Goal: Information Seeking & Learning: Learn about a topic

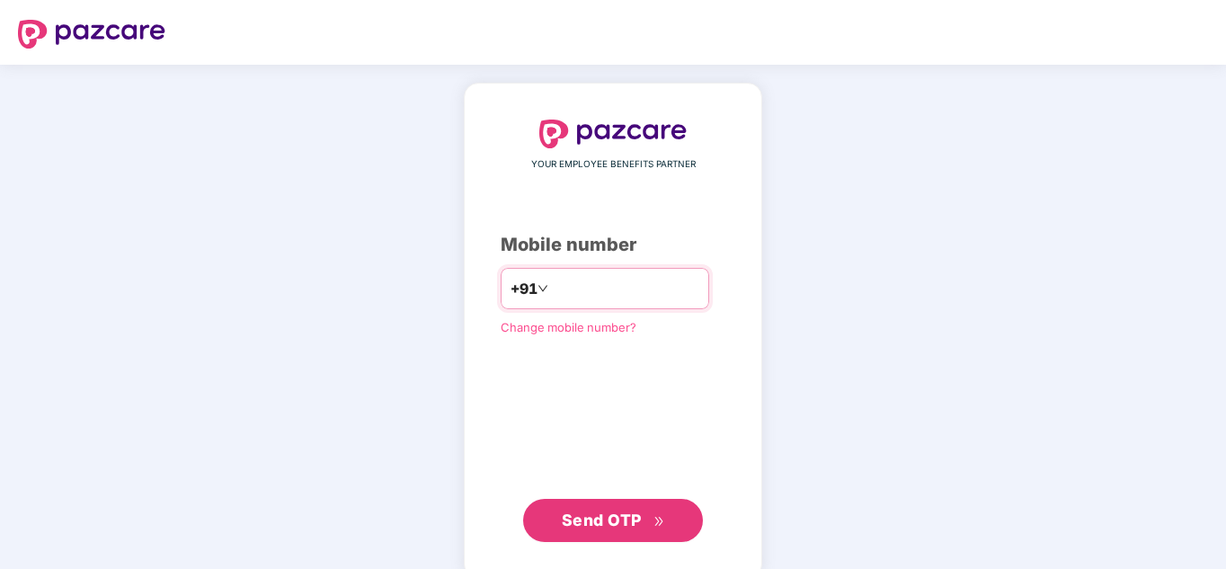
click at [556, 292] on input "number" at bounding box center [625, 288] width 147 height 29
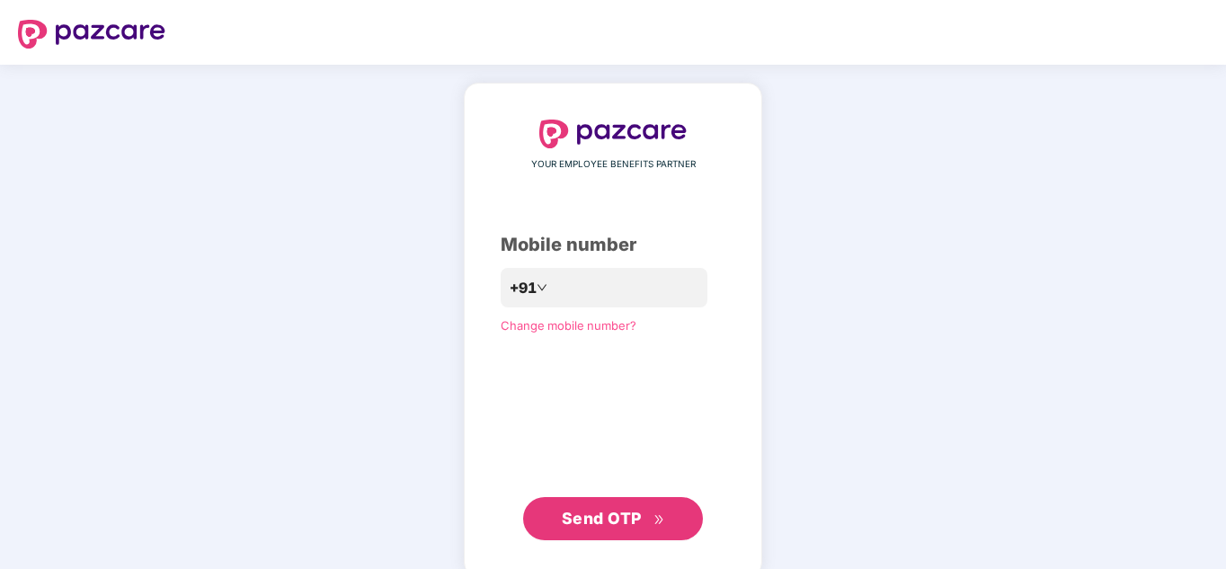
click at [690, 208] on div "YOUR EMPLOYEE BENEFITS PARTNER Mobile number +91 Change mobile number? Send OTP" at bounding box center [613, 330] width 225 height 421
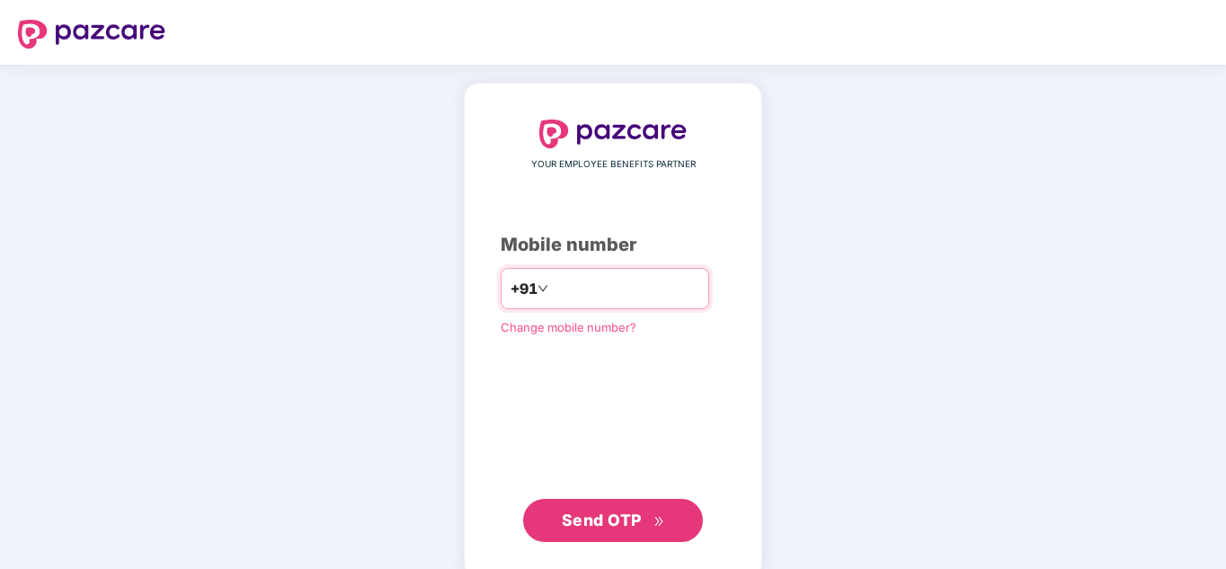
click at [591, 283] on input "number" at bounding box center [625, 288] width 147 height 29
type input "**********"
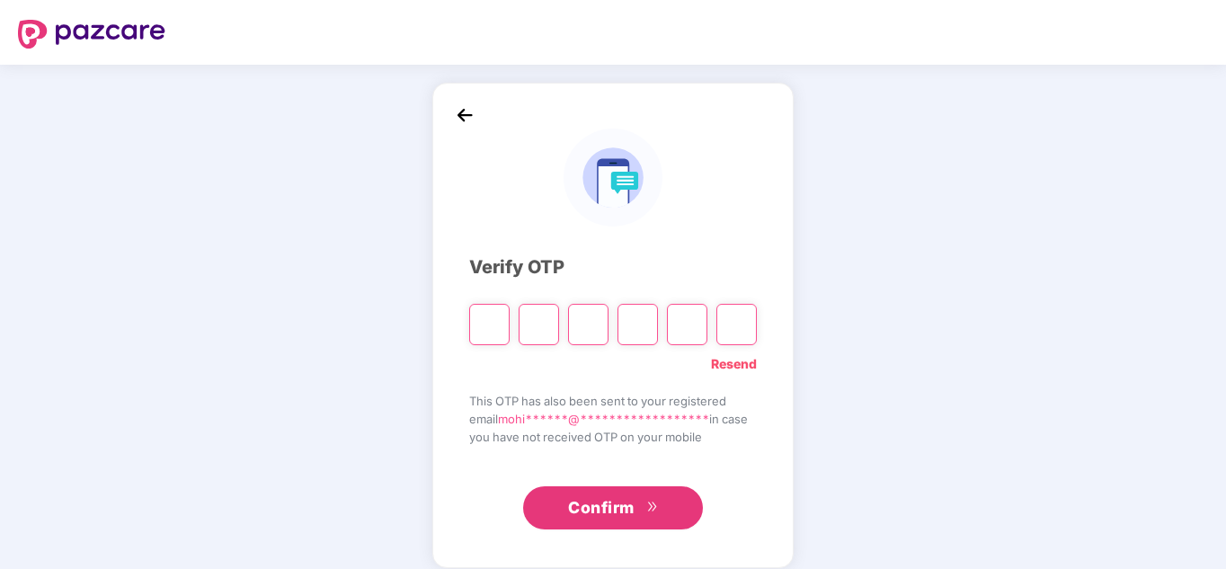
type input "*"
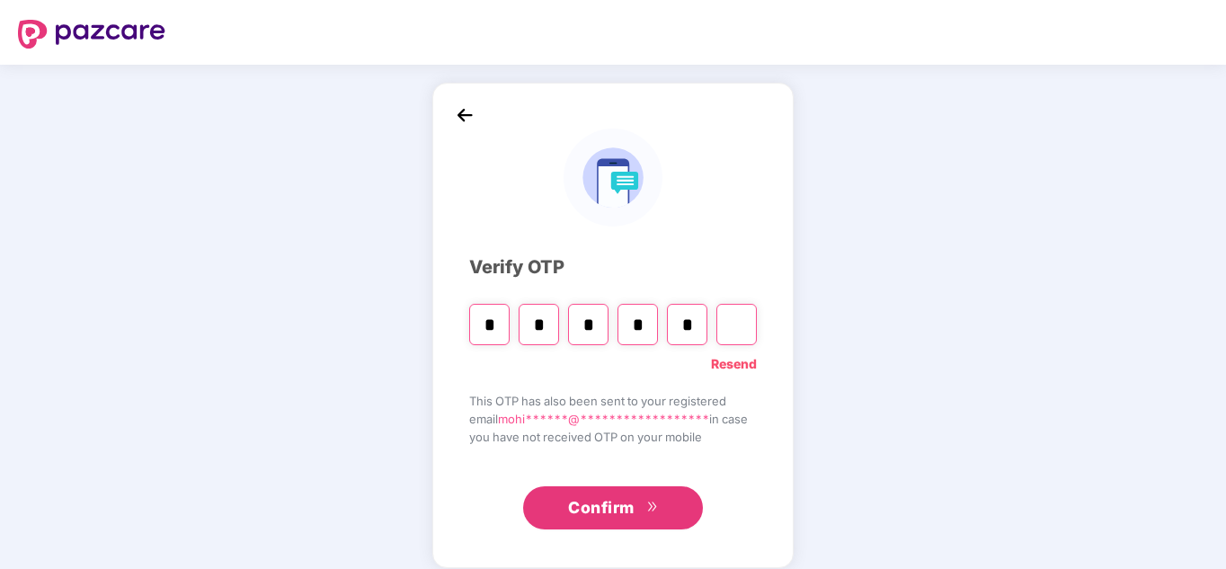
type input "*"
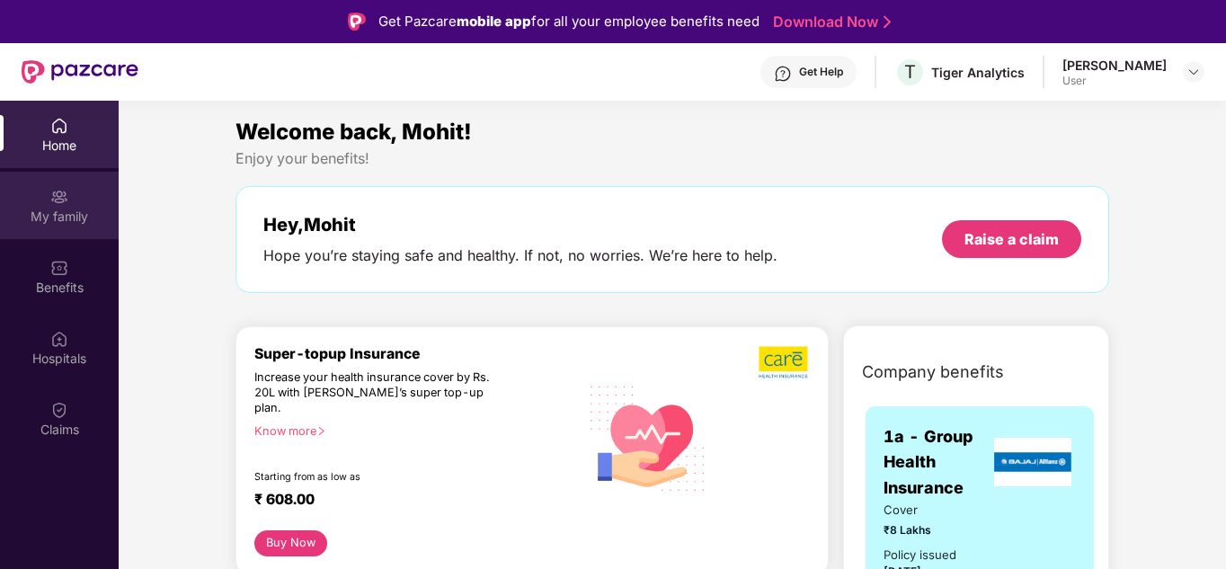
click at [73, 210] on div "My family" at bounding box center [59, 217] width 119 height 18
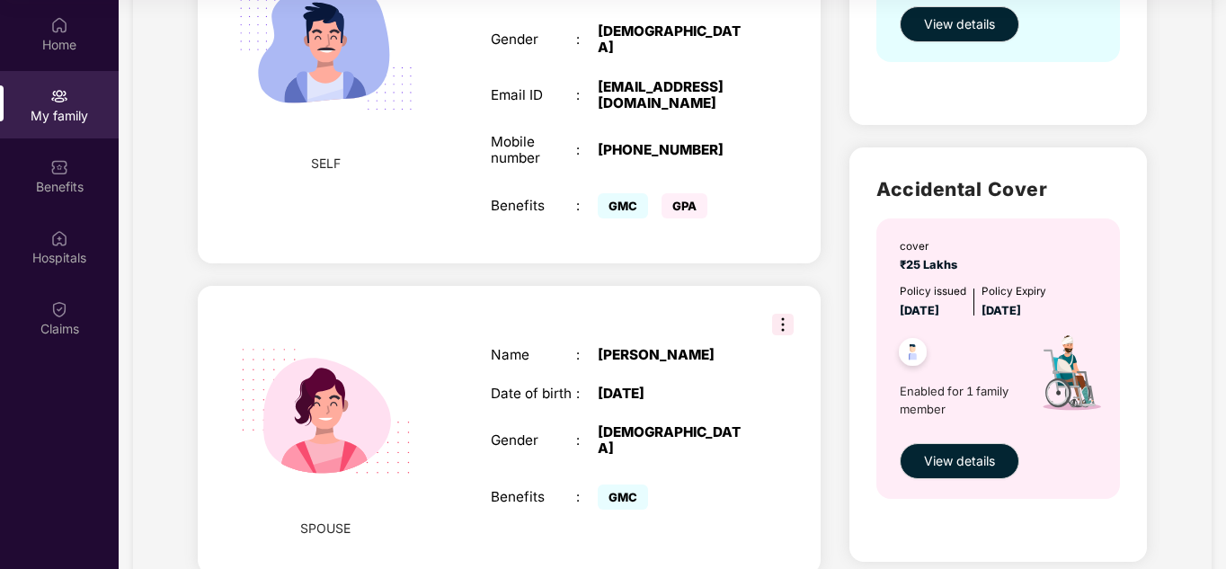
scroll to position [483, 0]
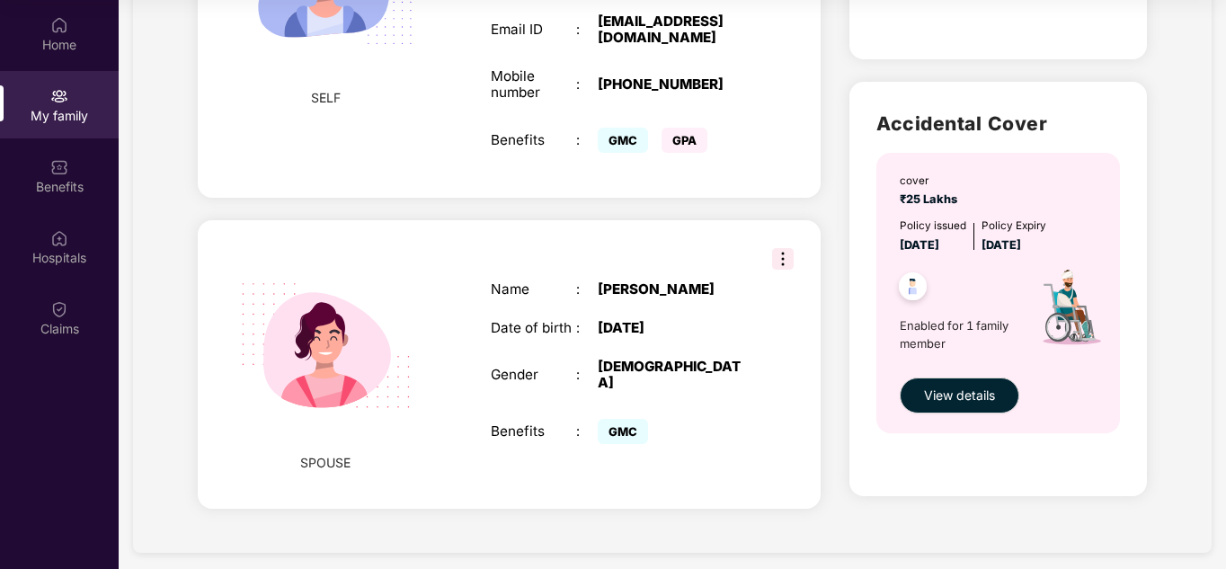
click at [684, 123] on div "GMC GPA" at bounding box center [673, 140] width 150 height 34
click at [960, 403] on span "View details" at bounding box center [959, 396] width 71 height 20
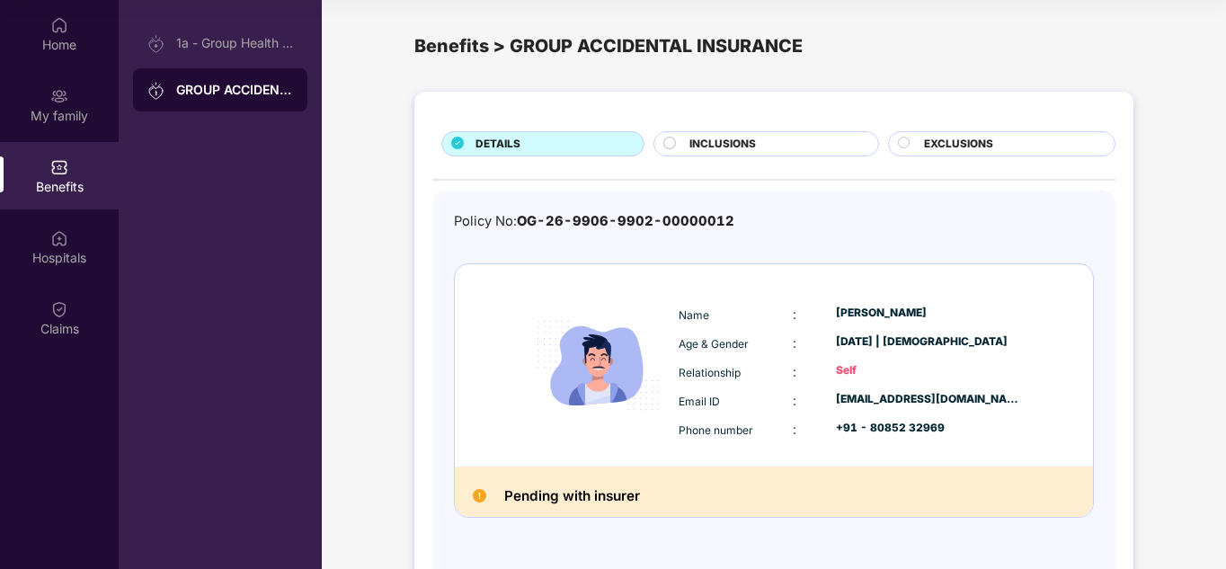
scroll to position [0, 0]
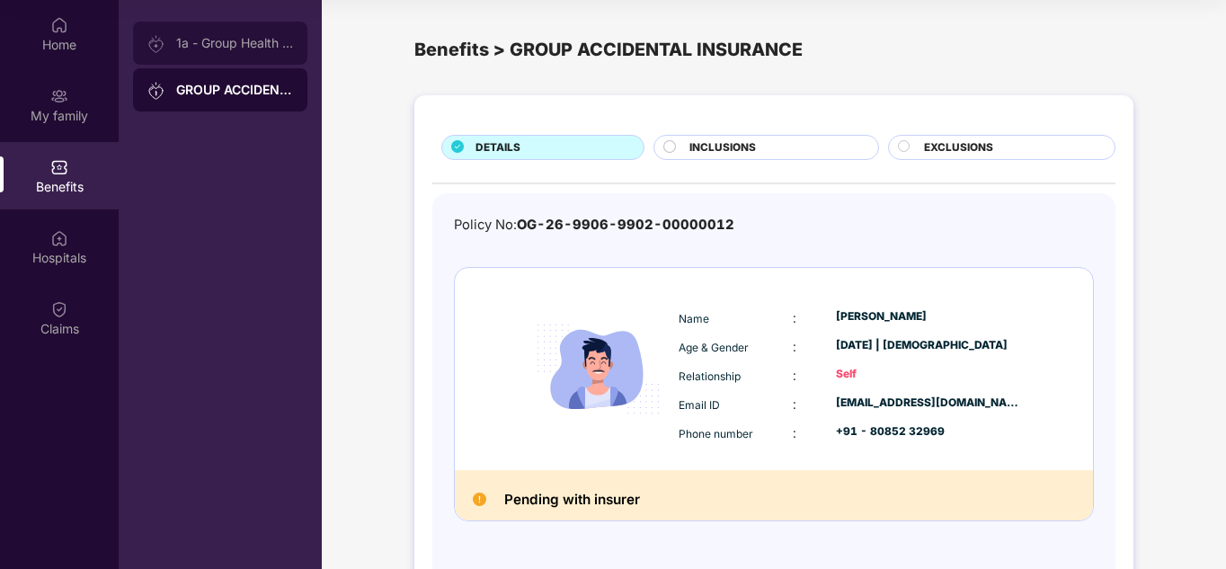
click at [243, 54] on div "1a - Group Health Insurance" at bounding box center [220, 43] width 174 height 43
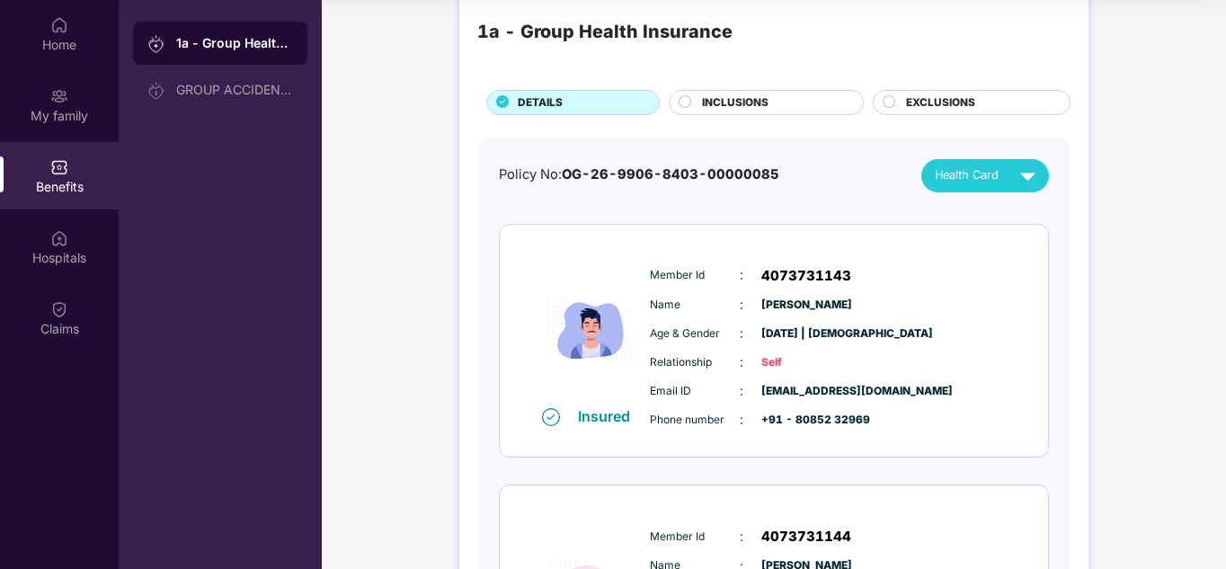
scroll to position [31, 0]
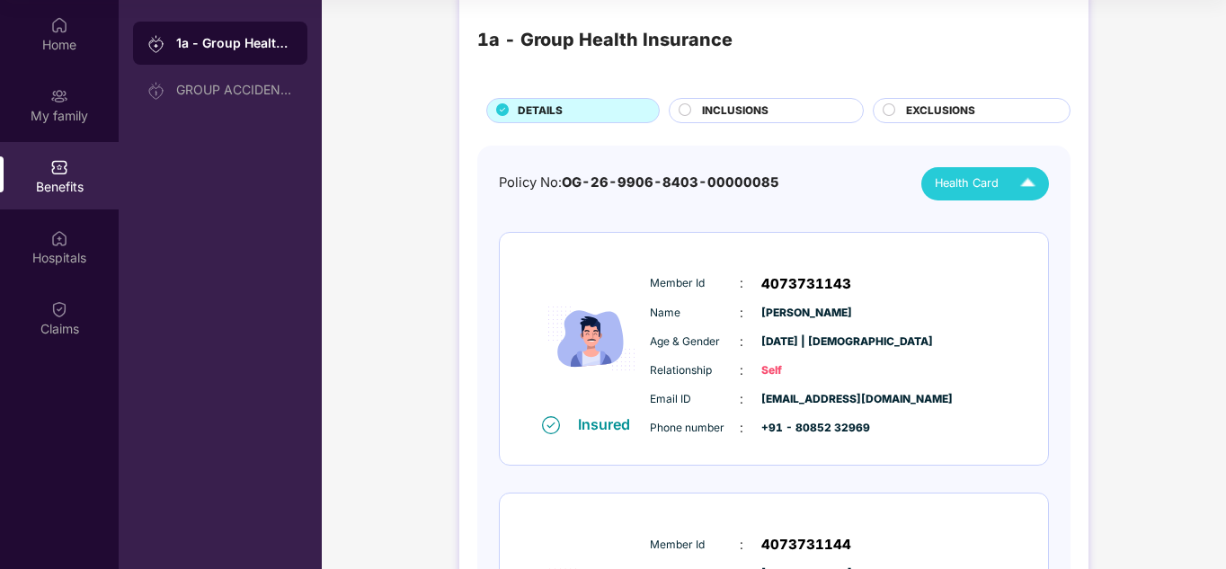
click at [993, 185] on span "Health Card" at bounding box center [967, 183] width 64 height 18
click at [1034, 221] on img at bounding box center [1040, 225] width 13 height 13
click at [1014, 184] on img at bounding box center [1027, 183] width 31 height 31
click at [1034, 260] on img at bounding box center [1040, 260] width 13 height 13
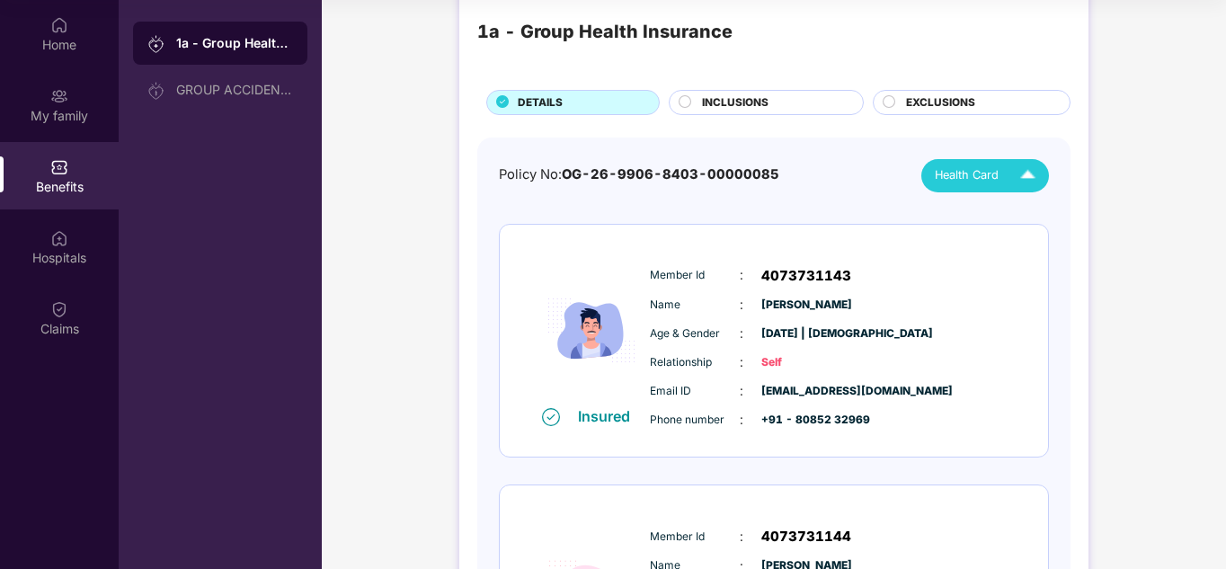
scroll to position [0, 0]
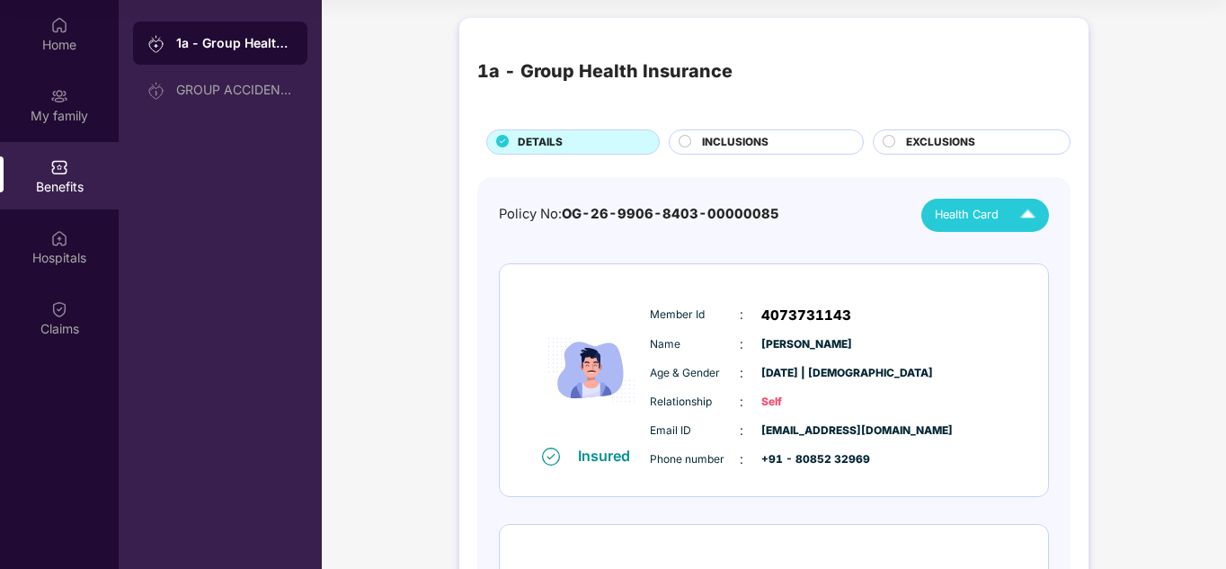
click at [749, 136] on span "INCLUSIONS" at bounding box center [735, 142] width 67 height 17
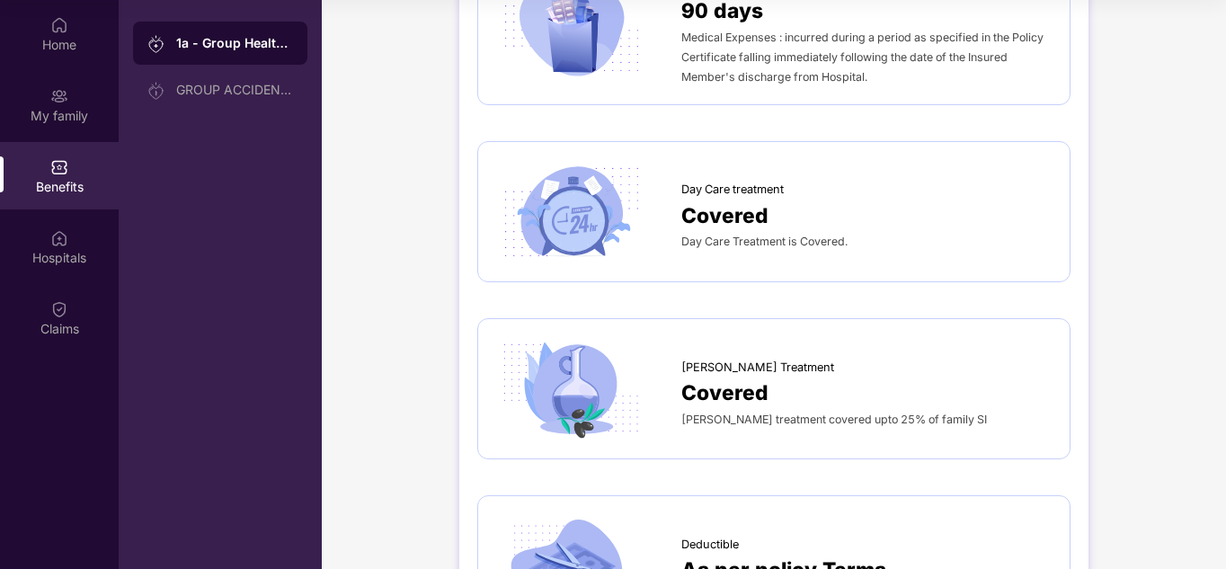
scroll to position [1259, 0]
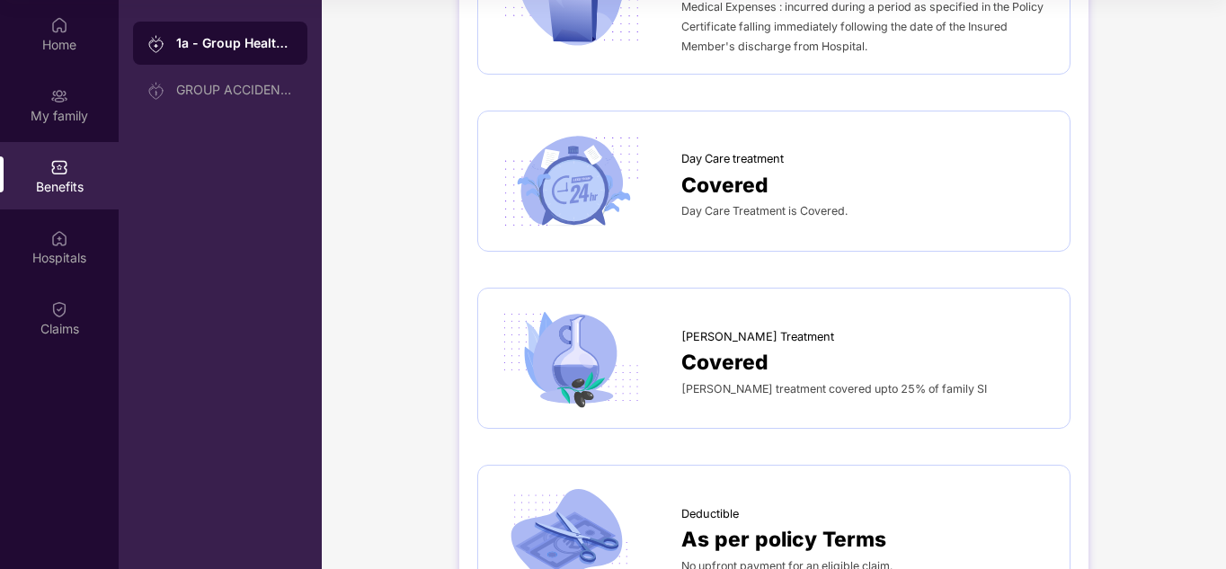
click at [861, 169] on div "Covered" at bounding box center [867, 185] width 370 height 32
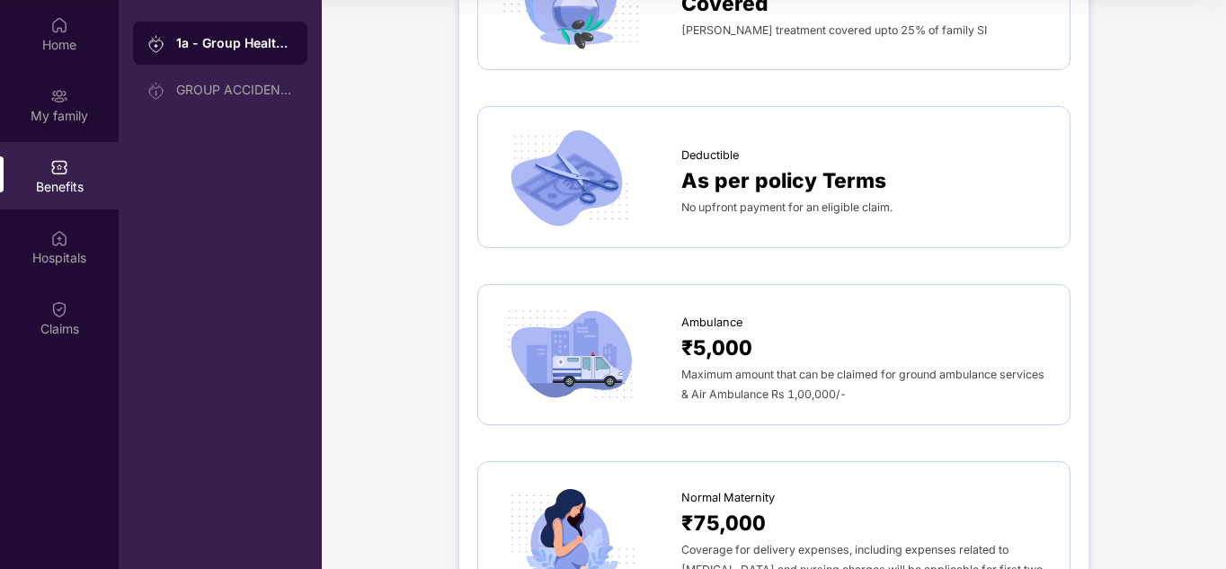
scroll to position [1619, 0]
click at [567, 133] on img at bounding box center [570, 175] width 149 height 103
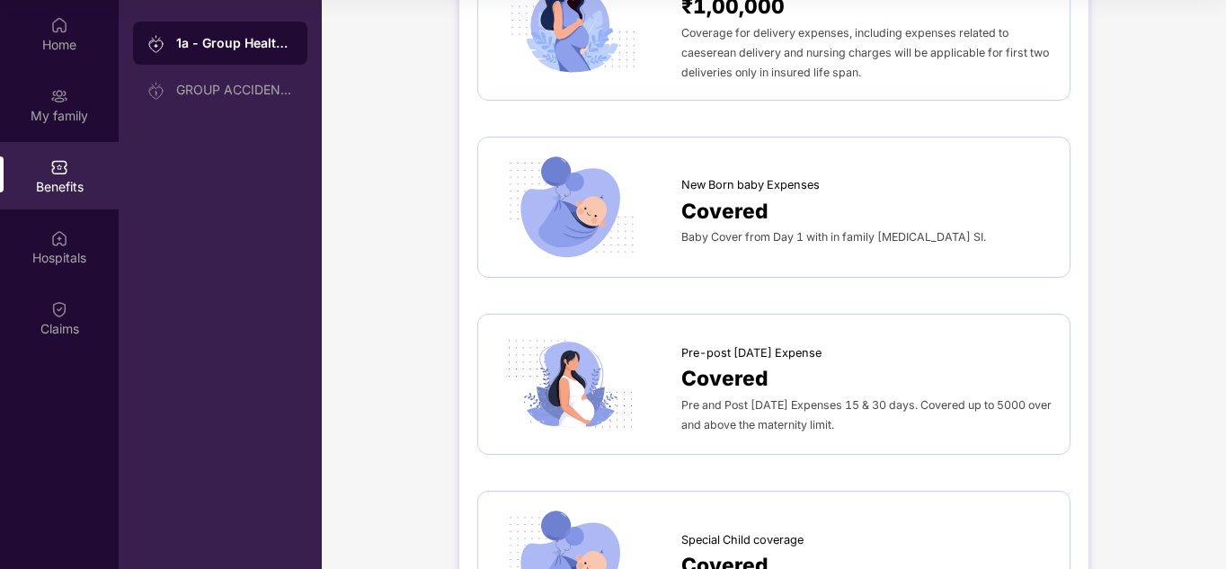
scroll to position [2338, 0]
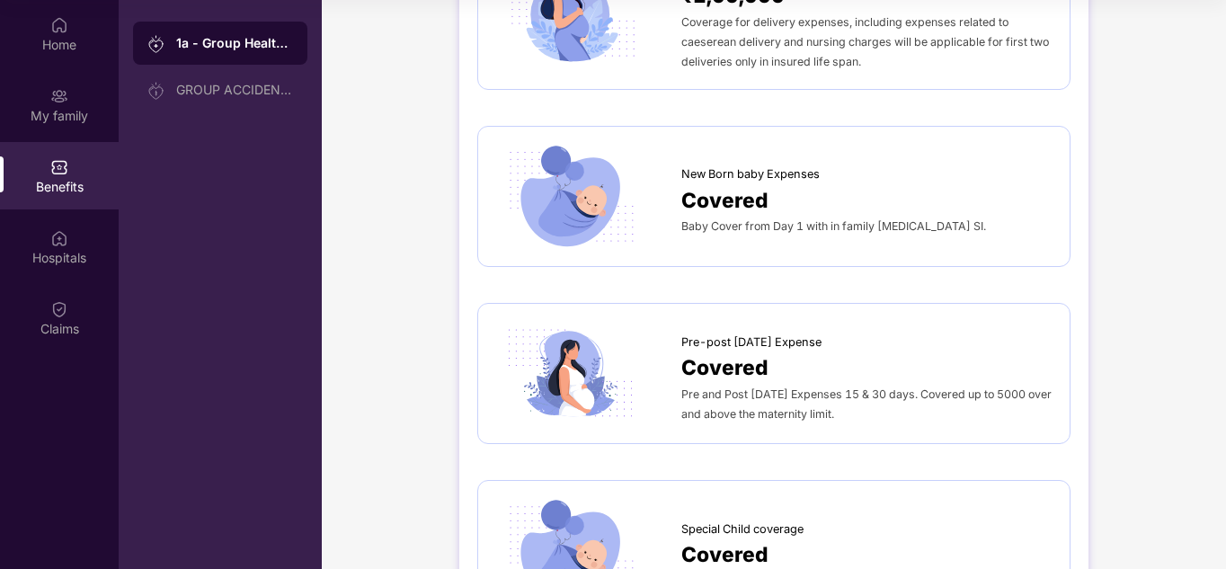
click at [697, 184] on span "Covered" at bounding box center [725, 200] width 87 height 32
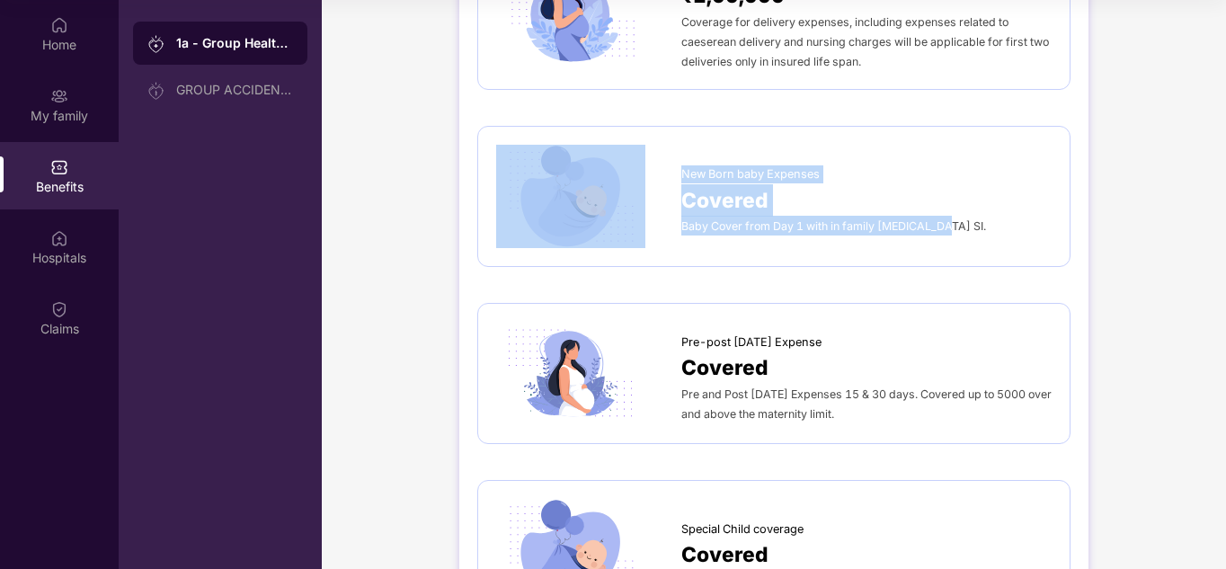
drag, startPoint x: 676, startPoint y: 202, endPoint x: 992, endPoint y: 224, distance: 316.4
click at [992, 224] on div "New Born baby Expenses Covered Baby Cover from Day 1 with in family [MEDICAL_DA…" at bounding box center [774, 196] width 556 height 103
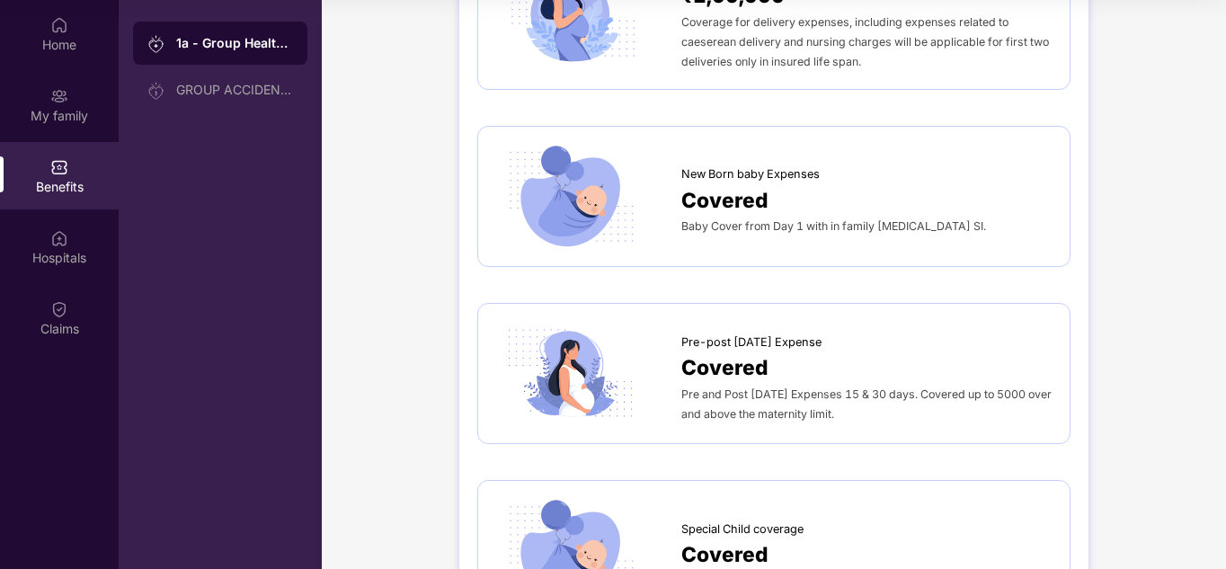
click at [725, 397] on span "Pre and Post [DATE] Expenses 15 & 30 days. Covered up to 5000 over and above th…" at bounding box center [867, 404] width 370 height 33
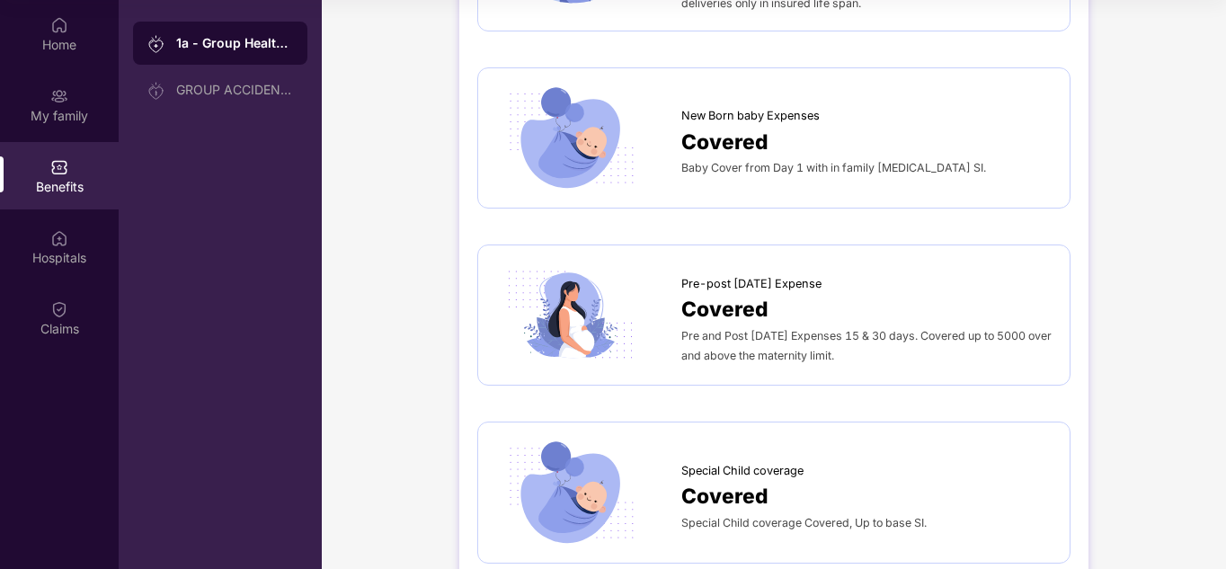
scroll to position [2428, 0]
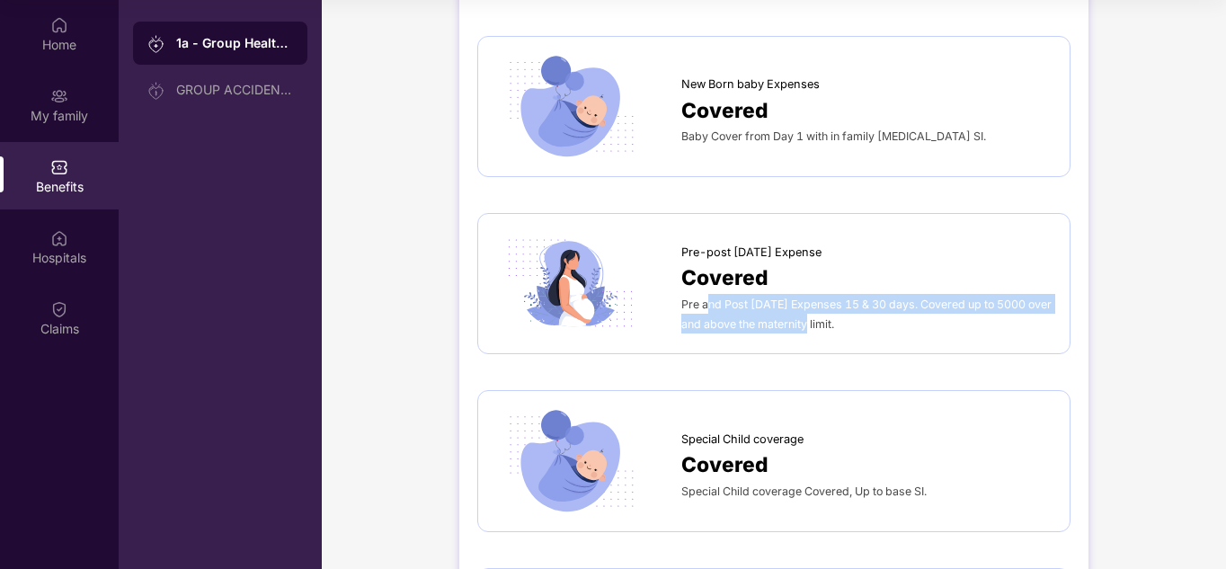
drag, startPoint x: 708, startPoint y: 279, endPoint x: 811, endPoint y: 308, distance: 107.6
click at [811, 308] on span "Pre and Post [DATE] Expenses 15 & 30 days. Covered up to 5000 over and above th…" at bounding box center [867, 314] width 370 height 33
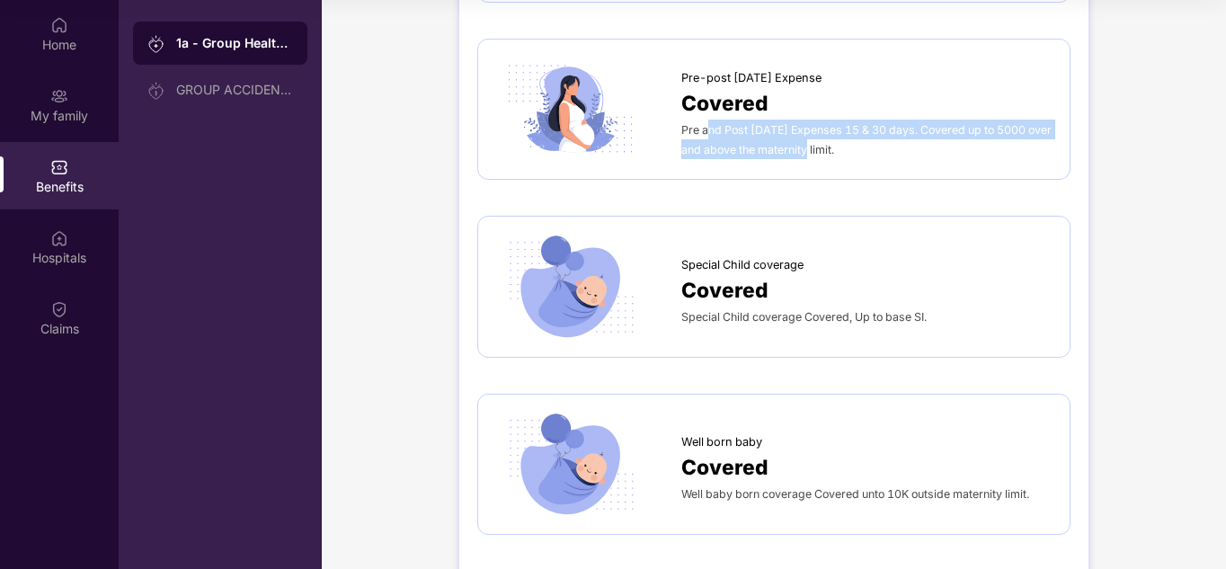
scroll to position [2608, 0]
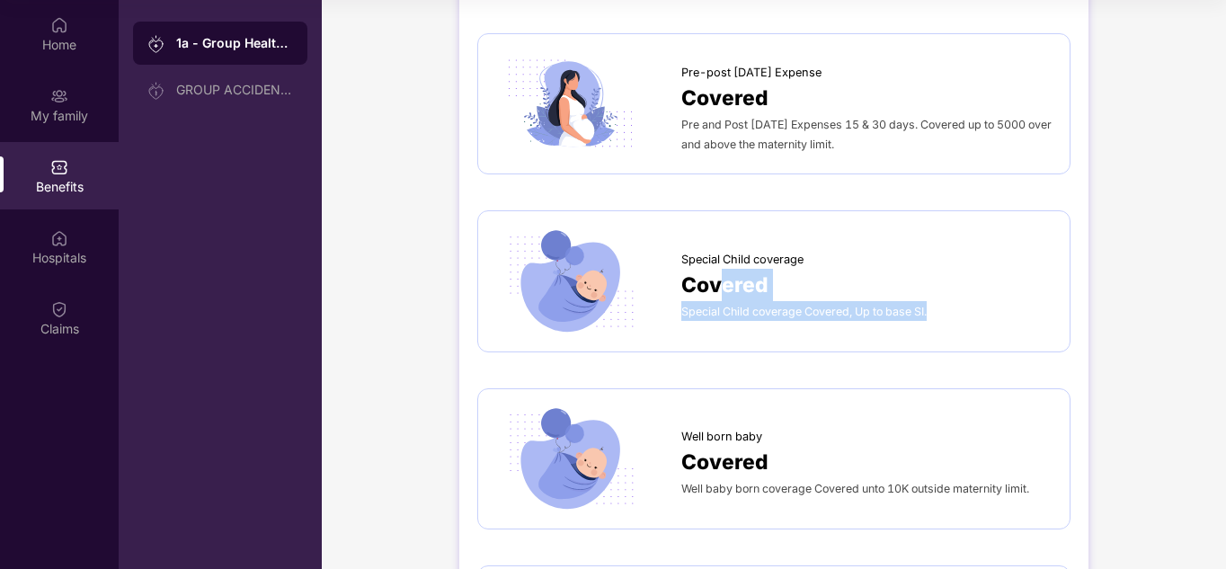
drag, startPoint x: 717, startPoint y: 266, endPoint x: 941, endPoint y: 304, distance: 227.1
click at [941, 304] on div "Special Child coverage Covered Special Child coverage Covered, Up to base SI." at bounding box center [774, 280] width 556 height 103
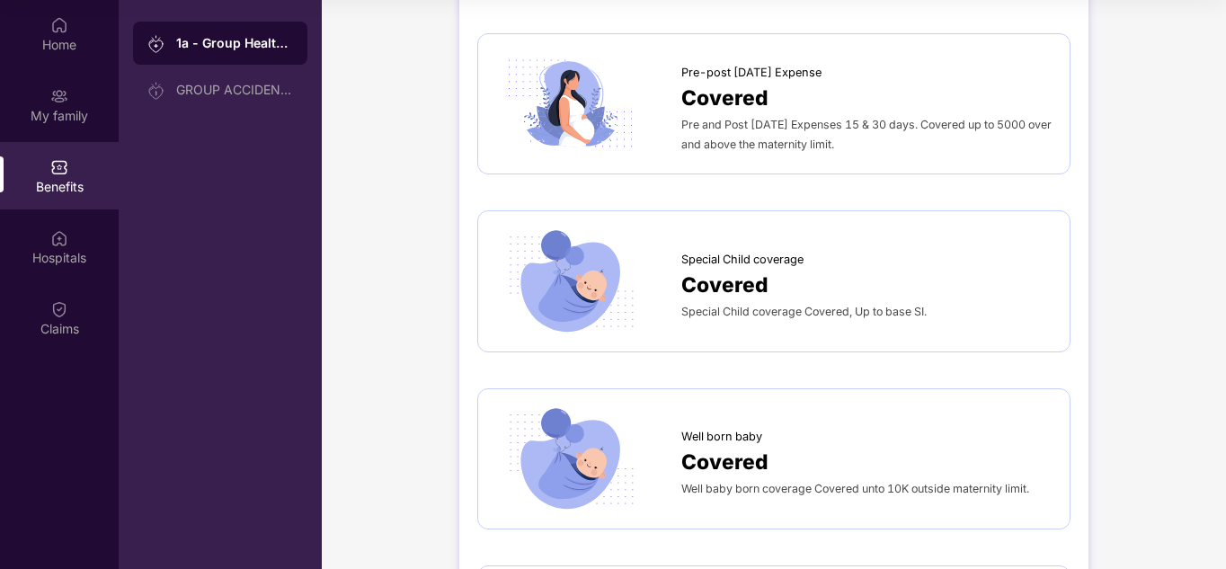
click at [751, 450] on span "Covered" at bounding box center [725, 462] width 87 height 32
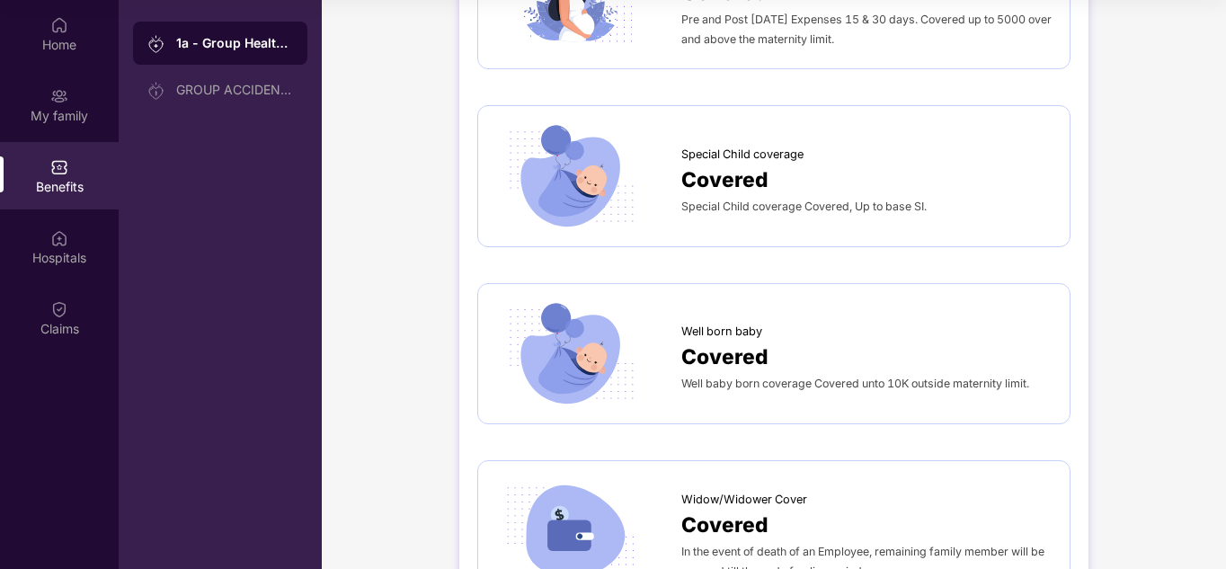
scroll to position [2877, 0]
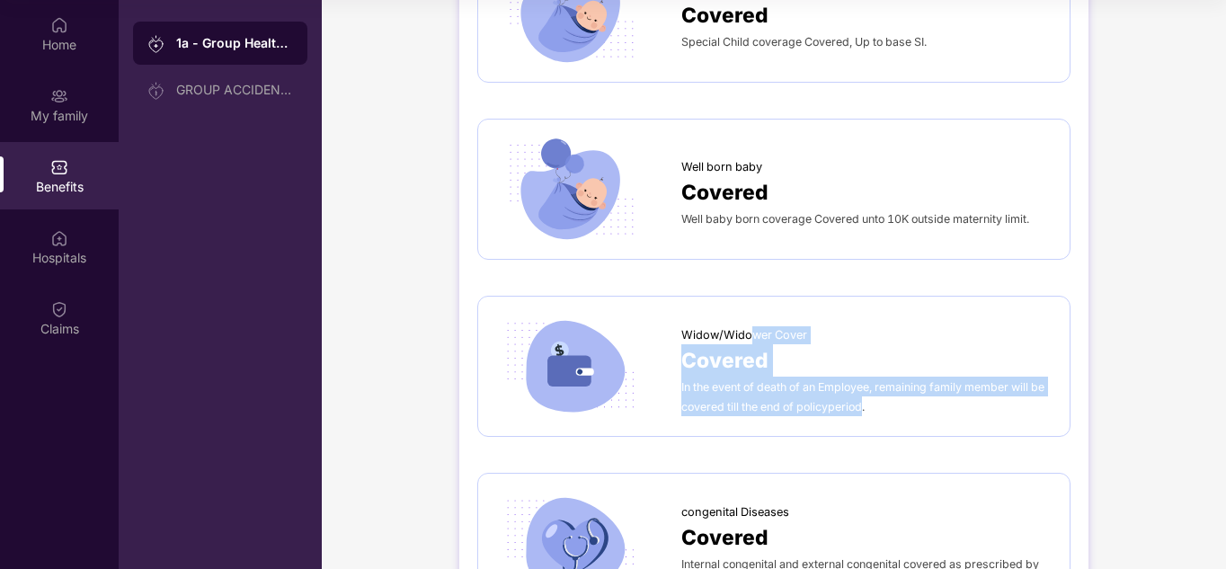
drag, startPoint x: 754, startPoint y: 318, endPoint x: 862, endPoint y: 397, distance: 134.5
click at [862, 397] on div "Widow/Widower Cover Covered In the event of death of an Employee, remaining fam…" at bounding box center [774, 366] width 556 height 103
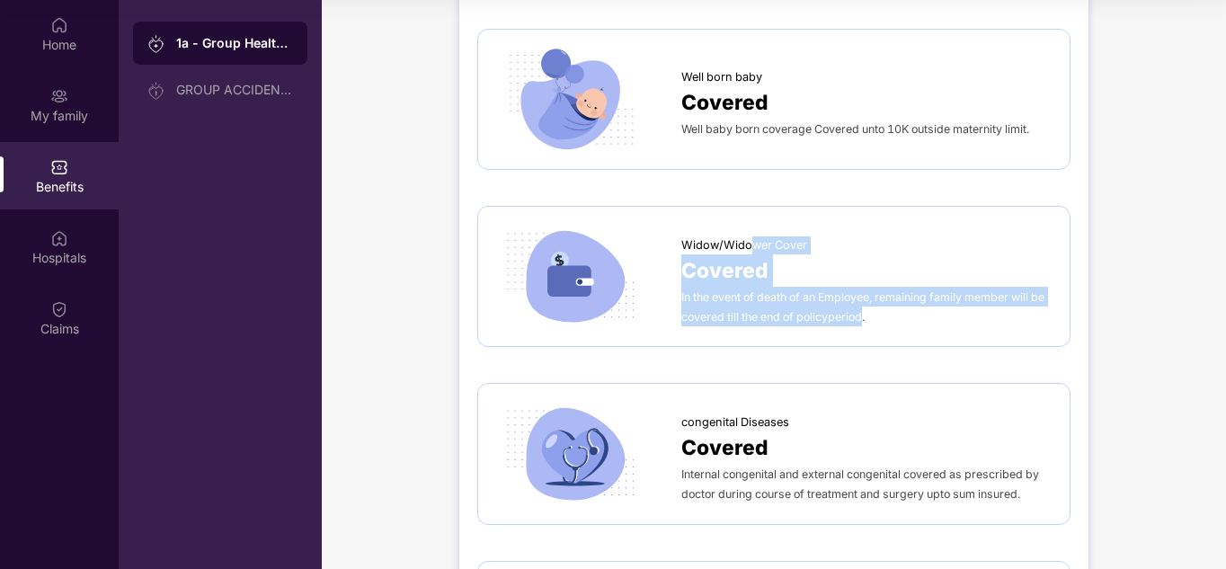
scroll to position [3237, 0]
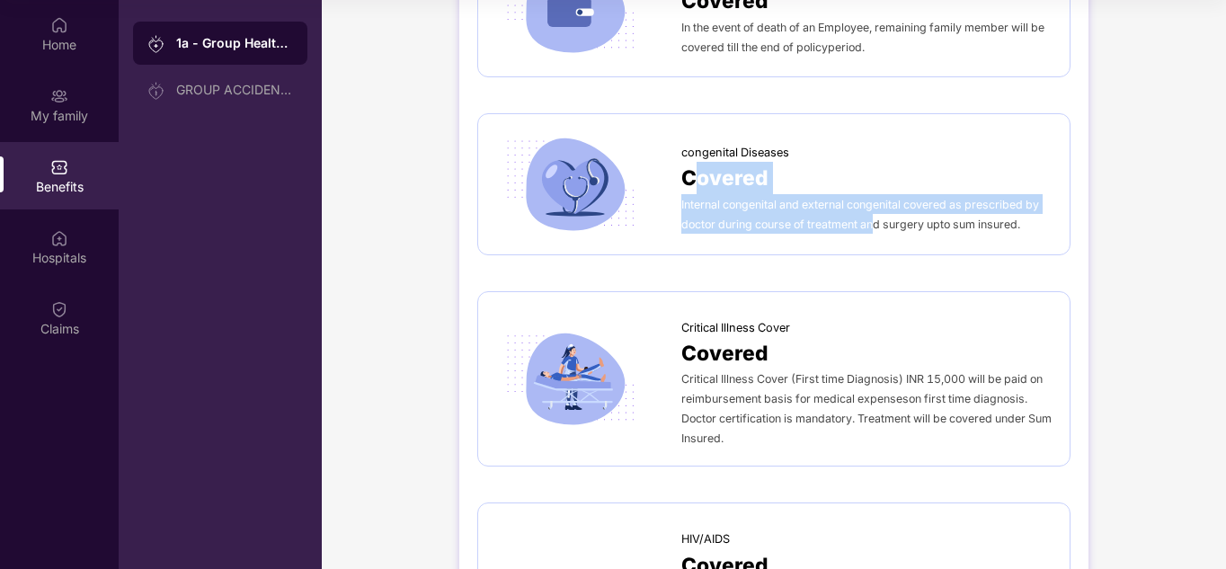
drag, startPoint x: 698, startPoint y: 153, endPoint x: 875, endPoint y: 215, distance: 187.7
click at [875, 215] on div "congenital Diseases Covered Internal congenital and external congenital covered…" at bounding box center [774, 183] width 556 height 103
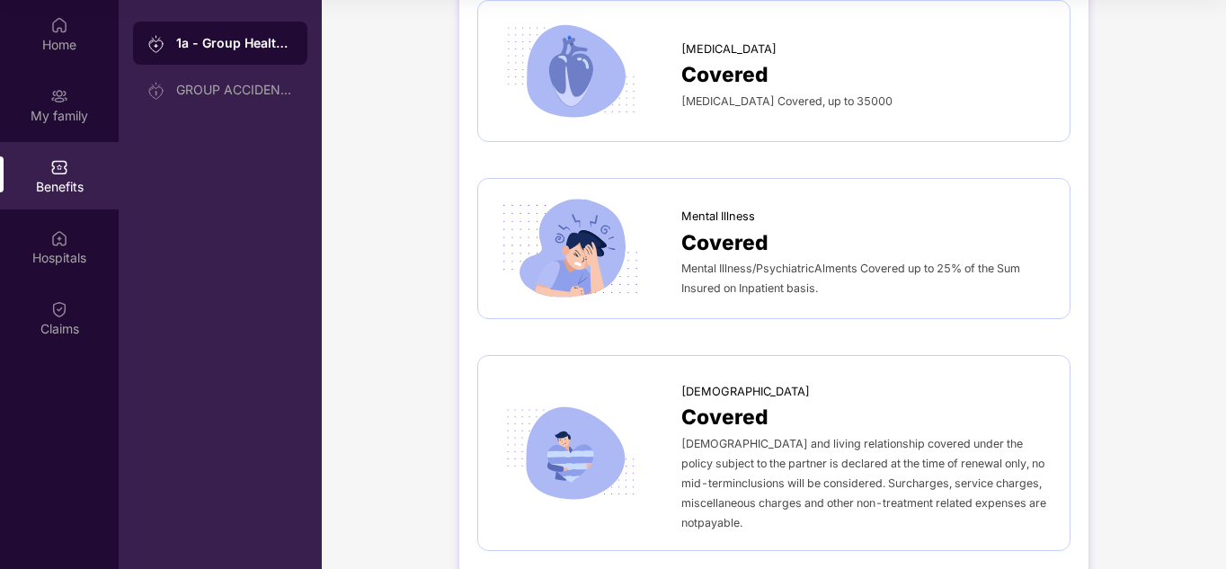
scroll to position [4930, 0]
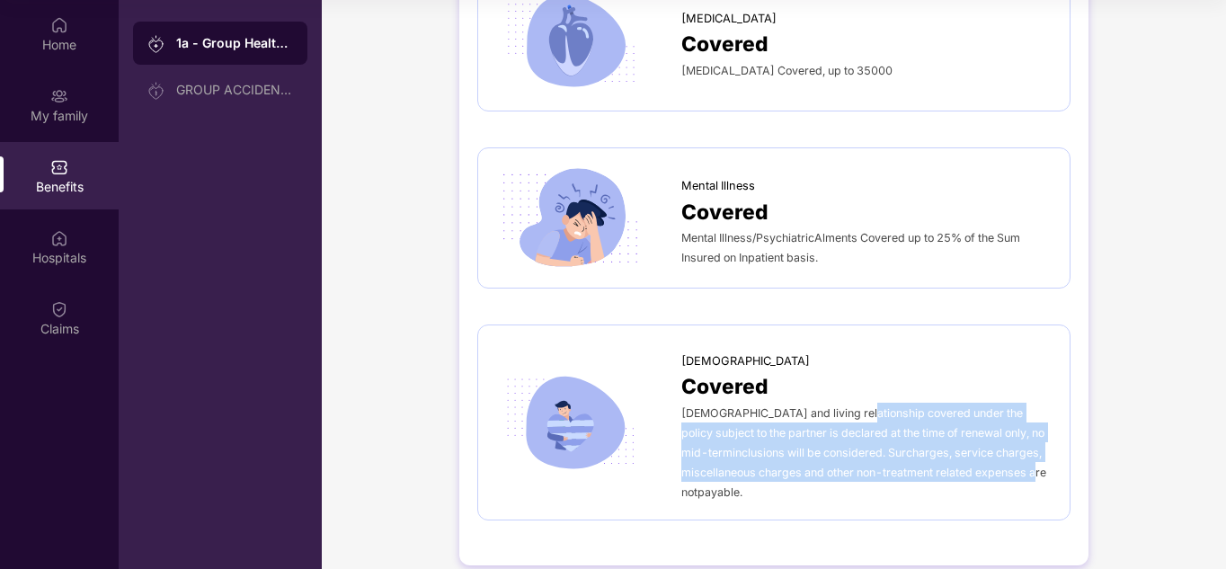
drag, startPoint x: 856, startPoint y: 405, endPoint x: 1076, endPoint y: 466, distance: 228.6
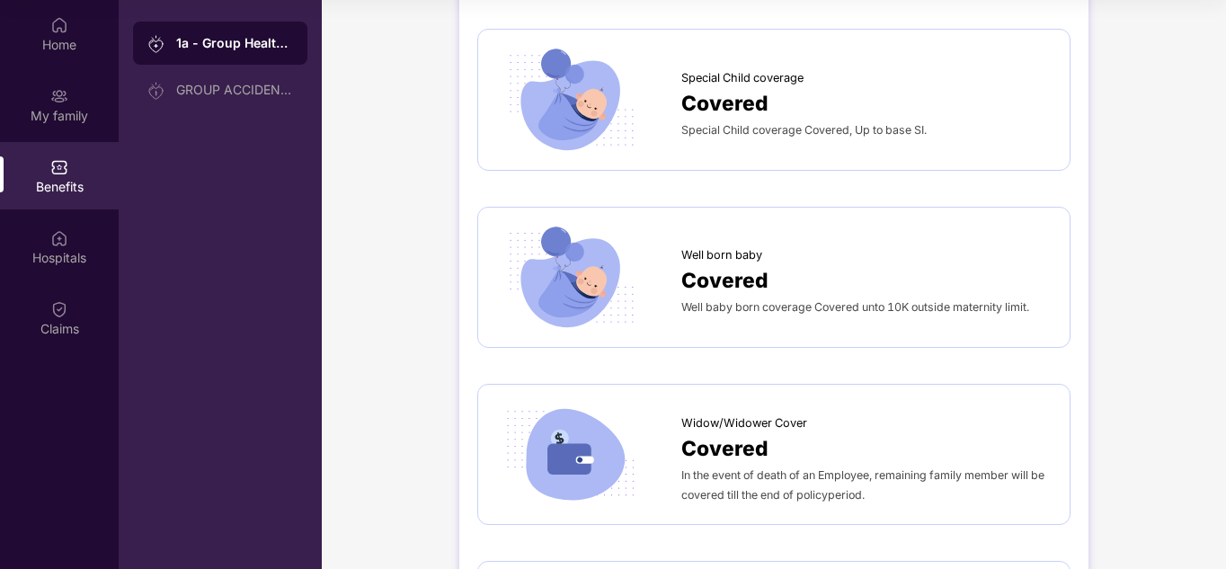
scroll to position [2682, 0]
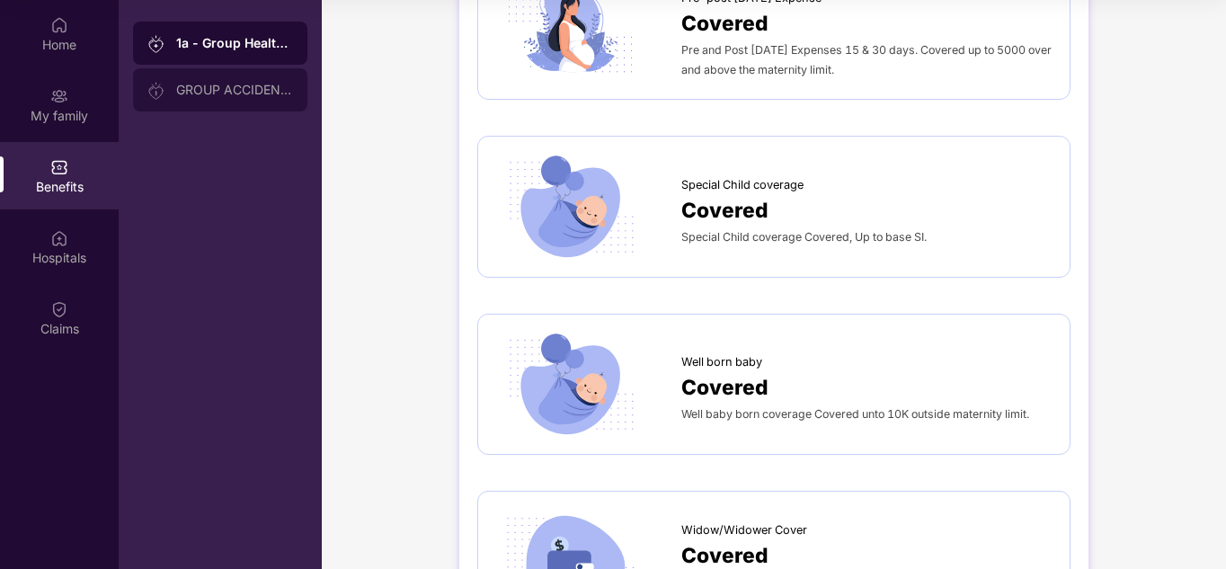
click at [213, 84] on div "GROUP ACCIDENTAL INSURANCE" at bounding box center [234, 90] width 117 height 14
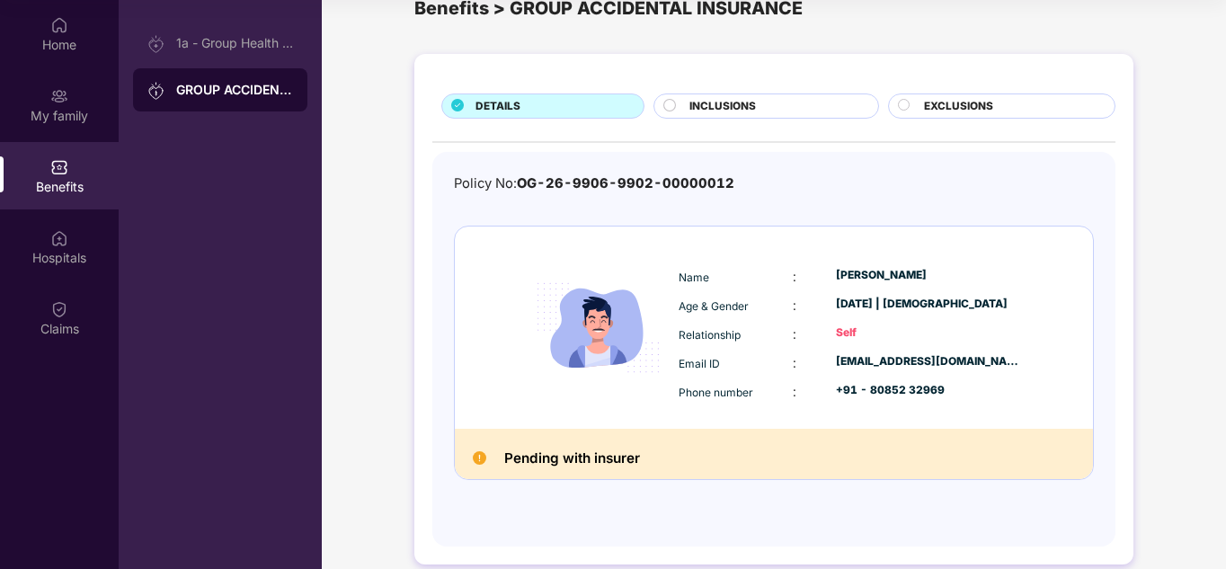
scroll to position [64, 0]
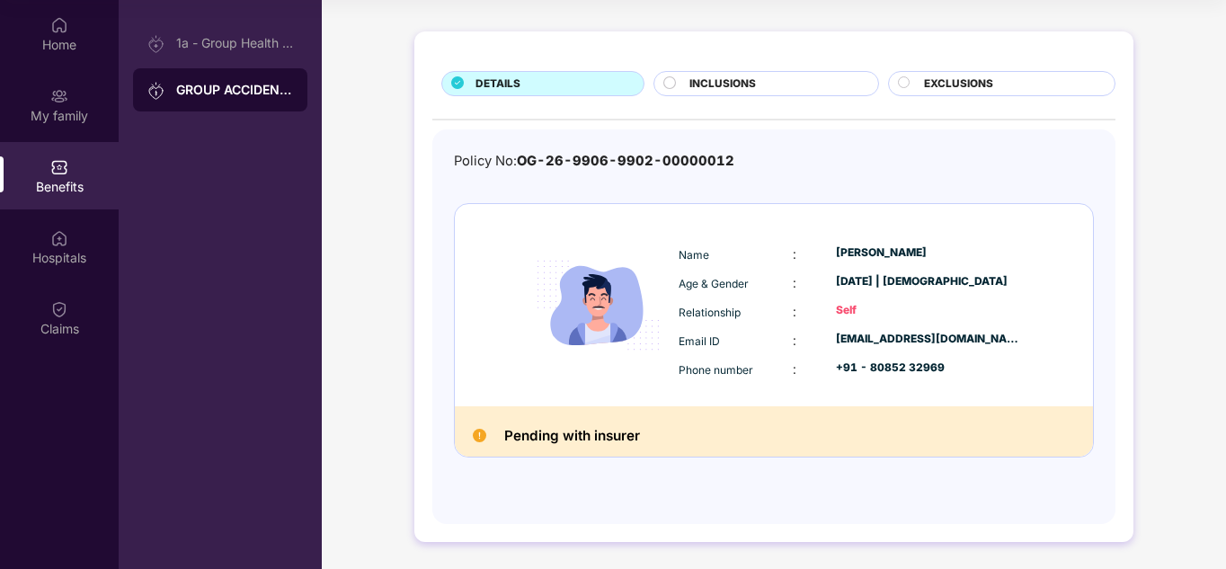
click at [559, 423] on div "Pending with insurer" at bounding box center [774, 431] width 638 height 50
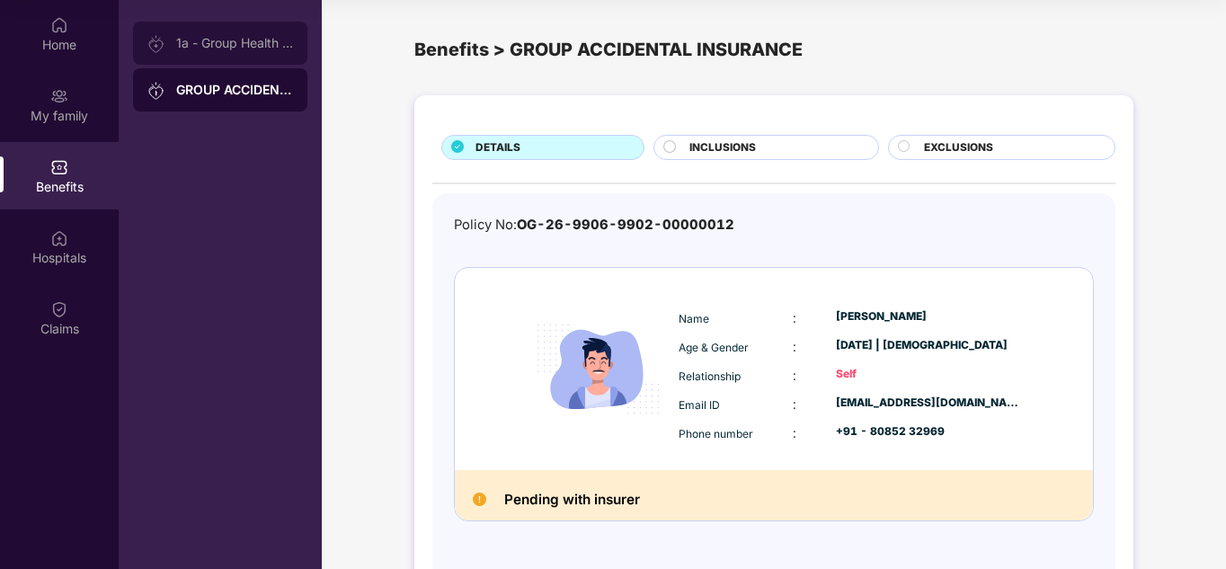
click at [213, 50] on div "1a - Group Health Insurance" at bounding box center [220, 43] width 174 height 43
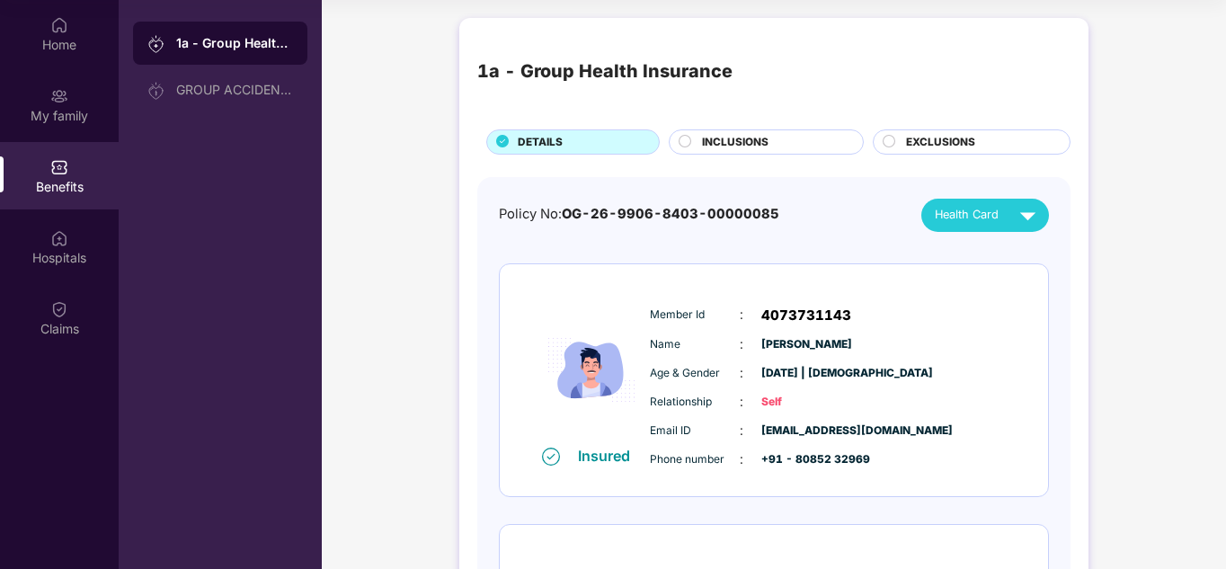
click at [900, 135] on div "EXCLUSIONS" at bounding box center [979, 144] width 164 height 20
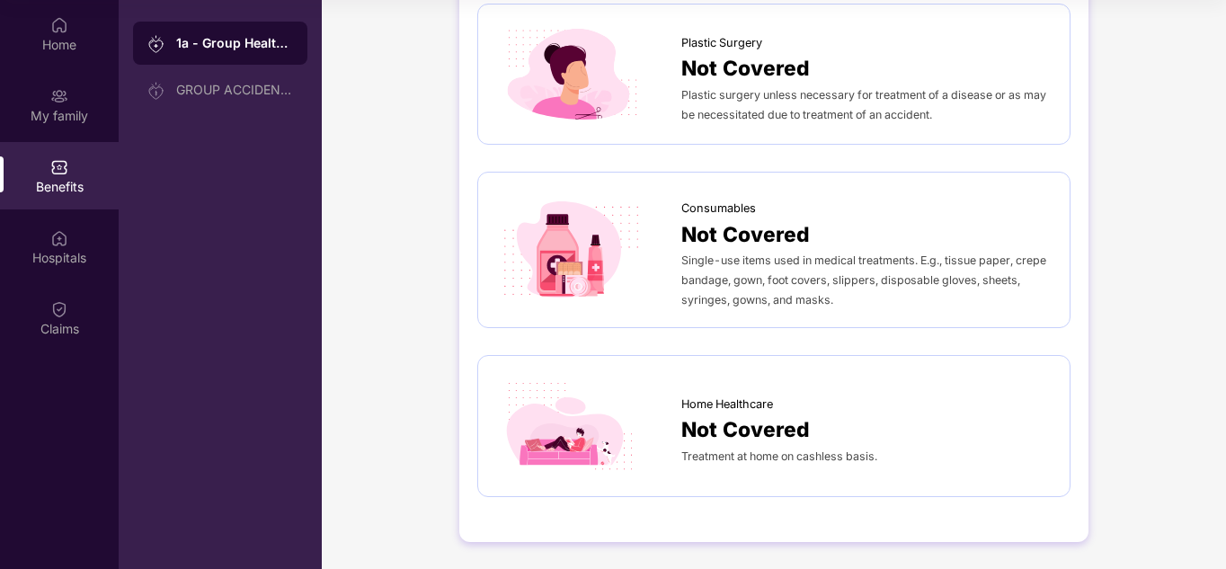
scroll to position [844, 0]
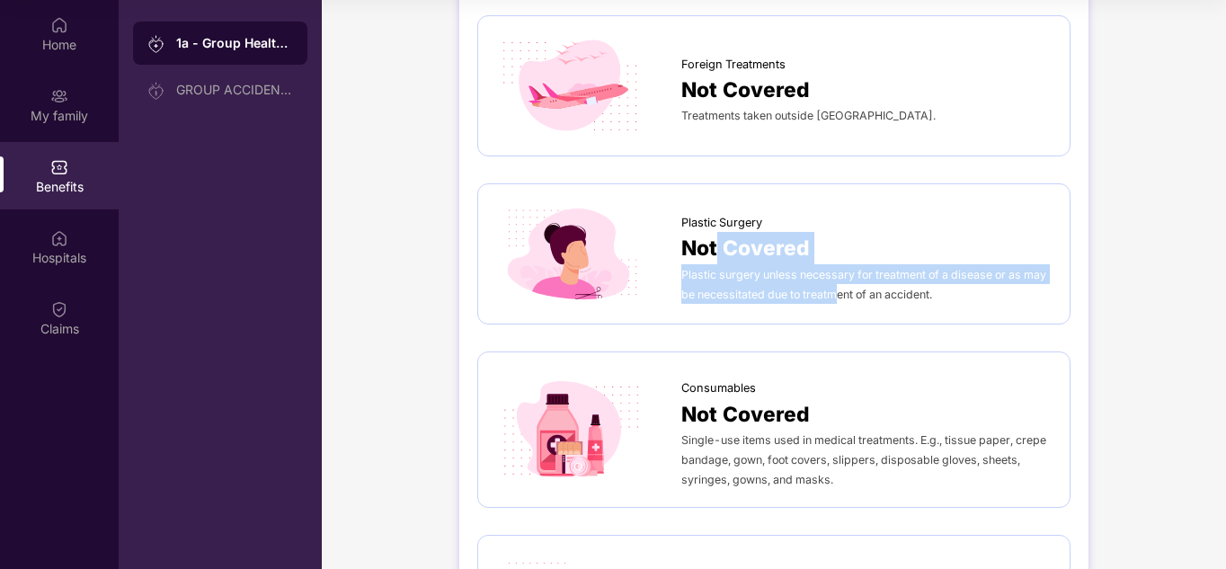
drag, startPoint x: 719, startPoint y: 241, endPoint x: 841, endPoint y: 313, distance: 141.1
click at [841, 313] on div "Plastic Surgery Not Covered Plastic surgery unless necessary for treatment of a…" at bounding box center [773, 253] width 593 height 141
click at [780, 315] on div "Plastic Surgery Not Covered Plastic surgery unless necessary for treatment of a…" at bounding box center [773, 253] width 593 height 141
drag, startPoint x: 773, startPoint y: 267, endPoint x: 912, endPoint y: 317, distance: 147.0
click at [912, 317] on div "Plastic Surgery Not Covered Plastic surgery unless necessary for treatment of a…" at bounding box center [773, 253] width 593 height 141
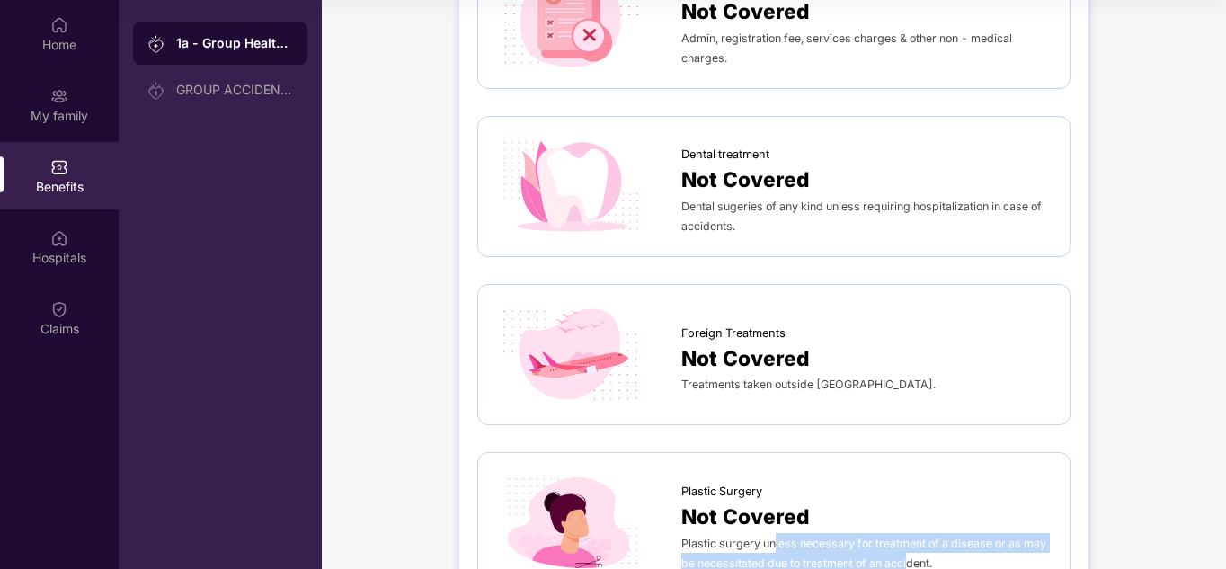
scroll to position [575, 0]
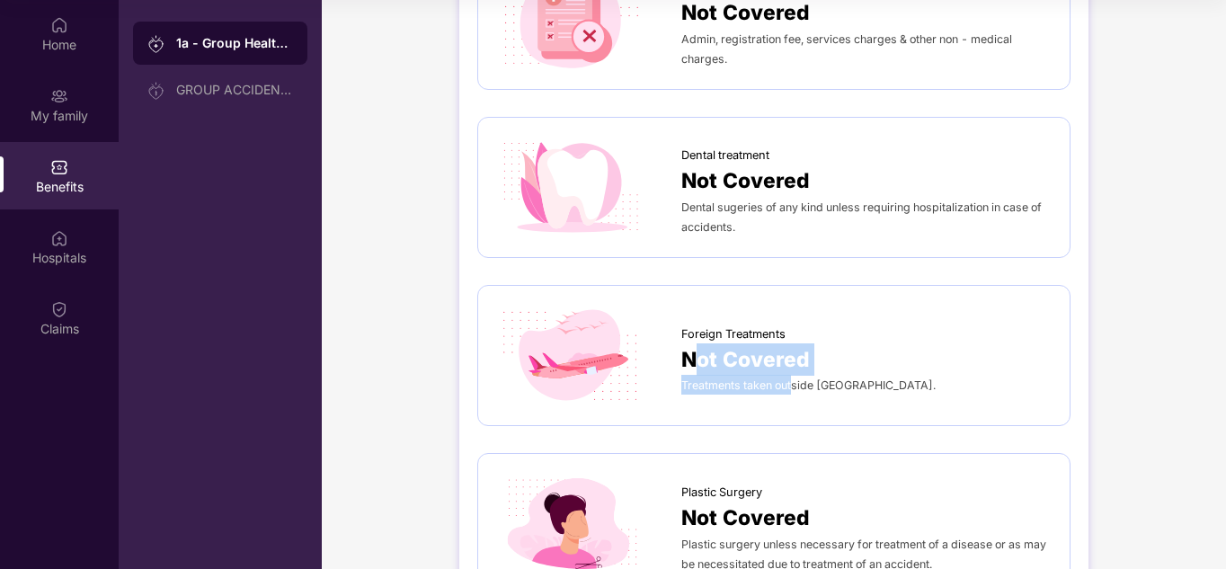
drag, startPoint x: 690, startPoint y: 356, endPoint x: 794, endPoint y: 383, distance: 107.7
click at [794, 383] on div "Foreign Treatments Not Covered Treatments taken outside [GEOGRAPHIC_DATA]." at bounding box center [867, 356] width 370 height 79
click at [697, 398] on div "Foreign Treatments Not Covered Treatments taken outside [GEOGRAPHIC_DATA]." at bounding box center [774, 355] width 556 height 103
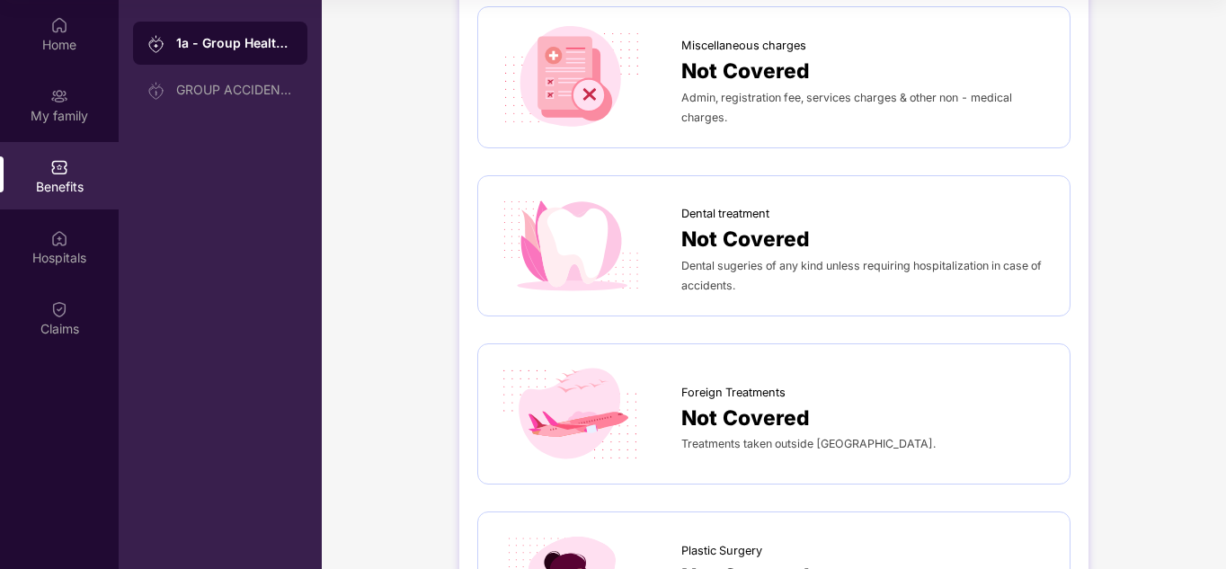
scroll to position [485, 0]
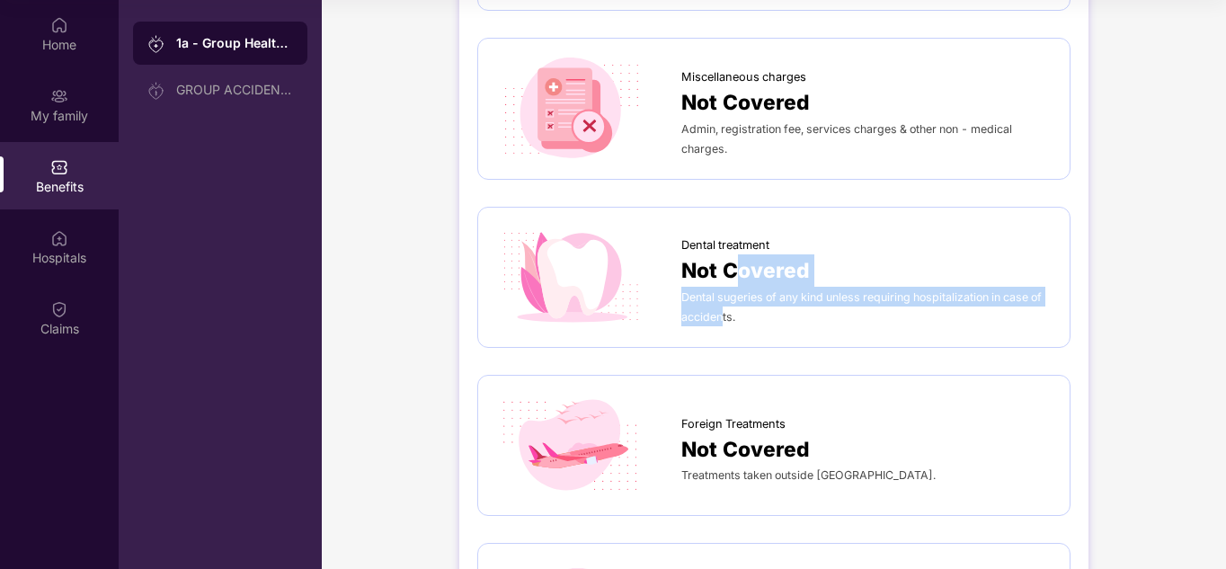
drag, startPoint x: 742, startPoint y: 272, endPoint x: 719, endPoint y: 314, distance: 47.9
click at [719, 314] on div "Dental treatment Not Covered Dental sugeries of any kind unless requiring hospi…" at bounding box center [867, 276] width 370 height 99
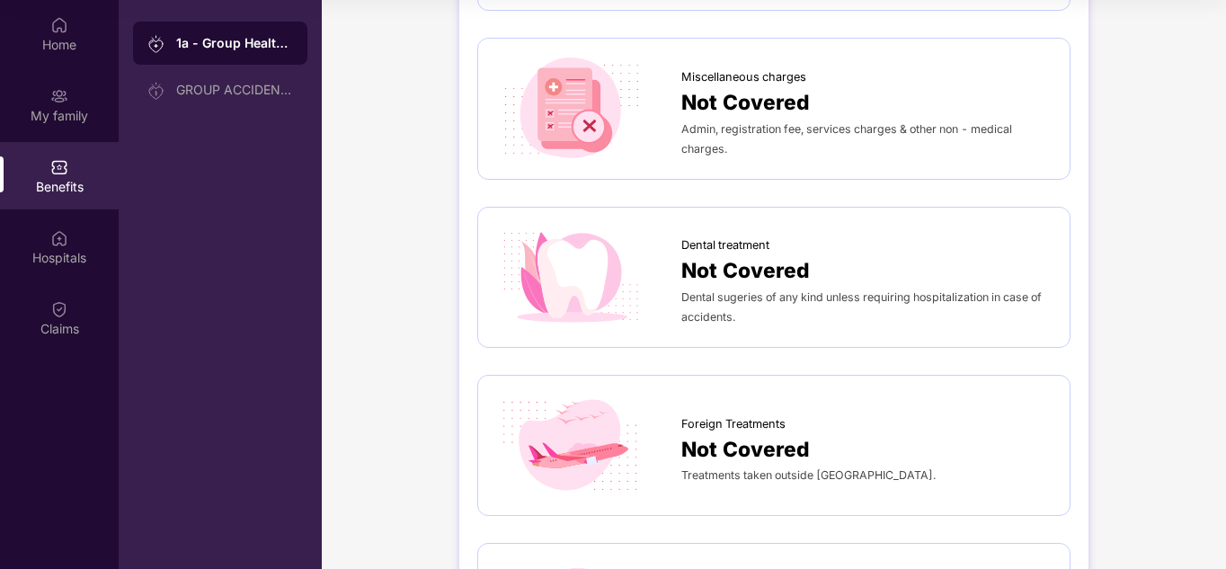
click at [836, 346] on div "Dental treatment Not Covered Dental sugeries of any kind unless requiring hospi…" at bounding box center [773, 277] width 593 height 141
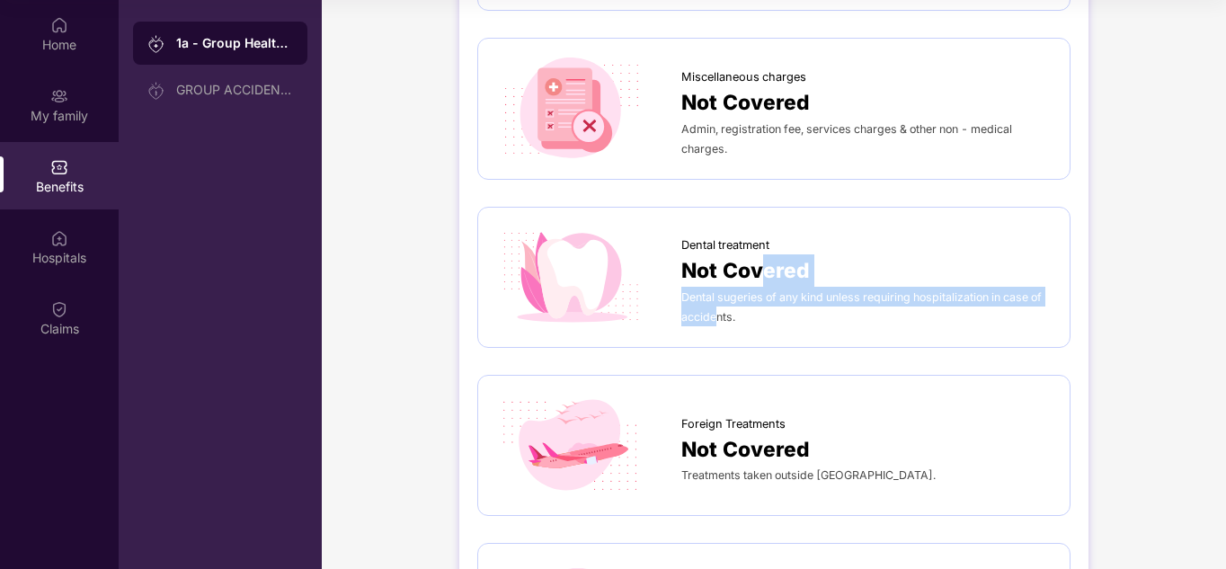
drag, startPoint x: 763, startPoint y: 279, endPoint x: 718, endPoint y: 318, distance: 59.9
click at [718, 318] on div "Dental treatment Not Covered Dental sugeries of any kind unless requiring hospi…" at bounding box center [867, 276] width 370 height 99
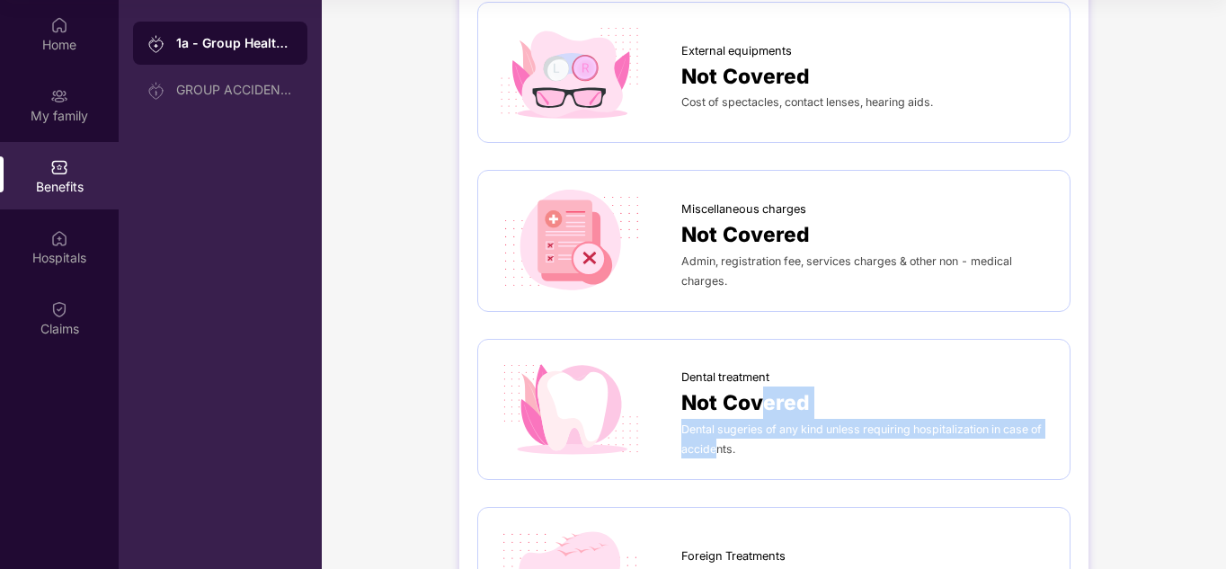
scroll to position [215, 0]
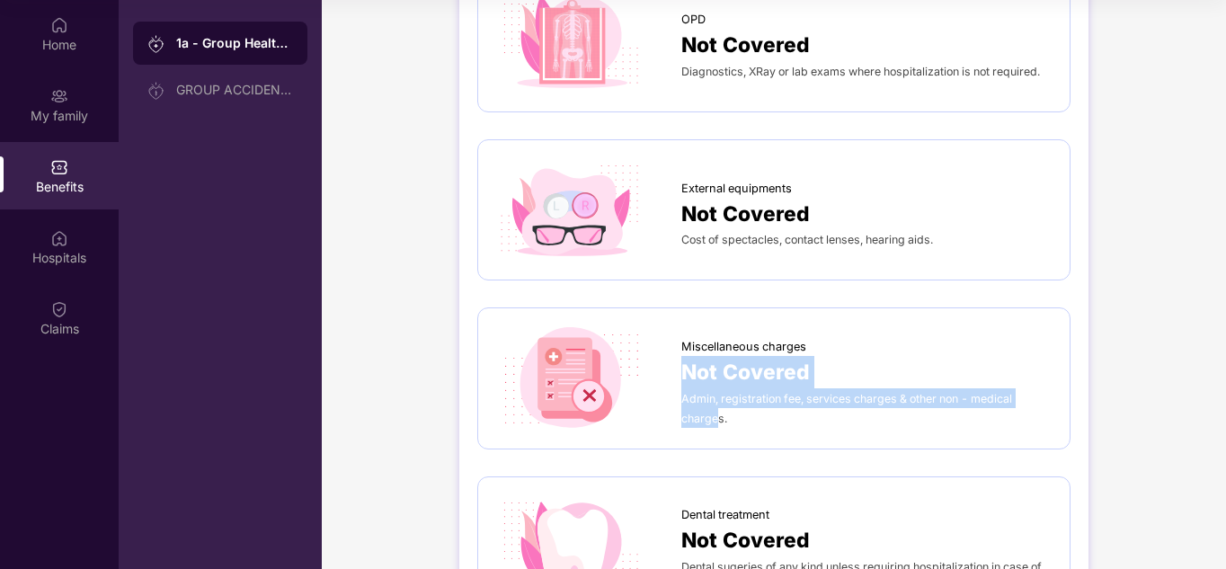
drag, startPoint x: 687, startPoint y: 364, endPoint x: 717, endPoint y: 419, distance: 62.4
click at [717, 419] on div "Miscellaneous charges Not Covered Admin, registration fee, services charges & o…" at bounding box center [867, 378] width 370 height 99
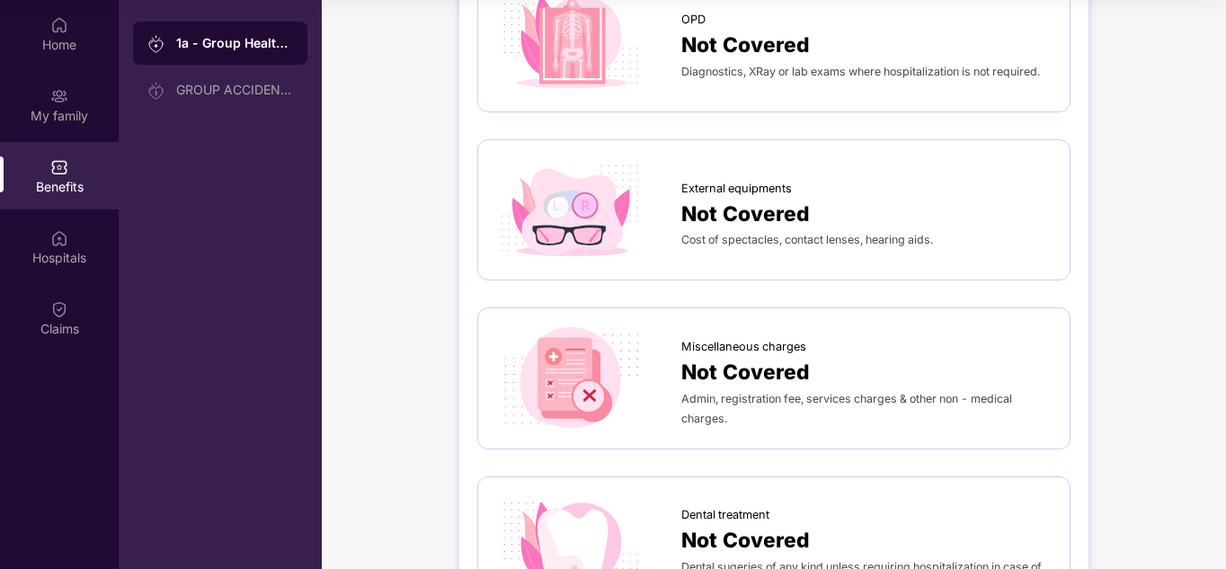
click at [861, 414] on div "Admin, registration fee, services charges & other non - medical charges." at bounding box center [867, 408] width 370 height 40
drag, startPoint x: 789, startPoint y: 389, endPoint x: 705, endPoint y: 418, distance: 88.4
click at [705, 418] on div "Admin, registration fee, services charges & other non - medical charges." at bounding box center [867, 408] width 370 height 40
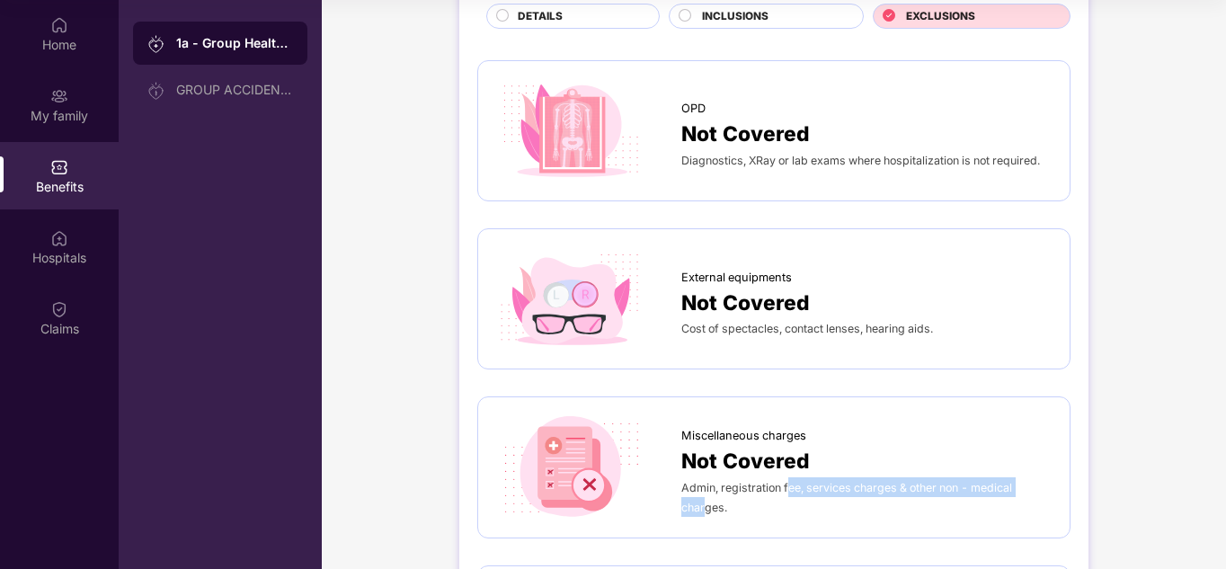
scroll to position [0, 0]
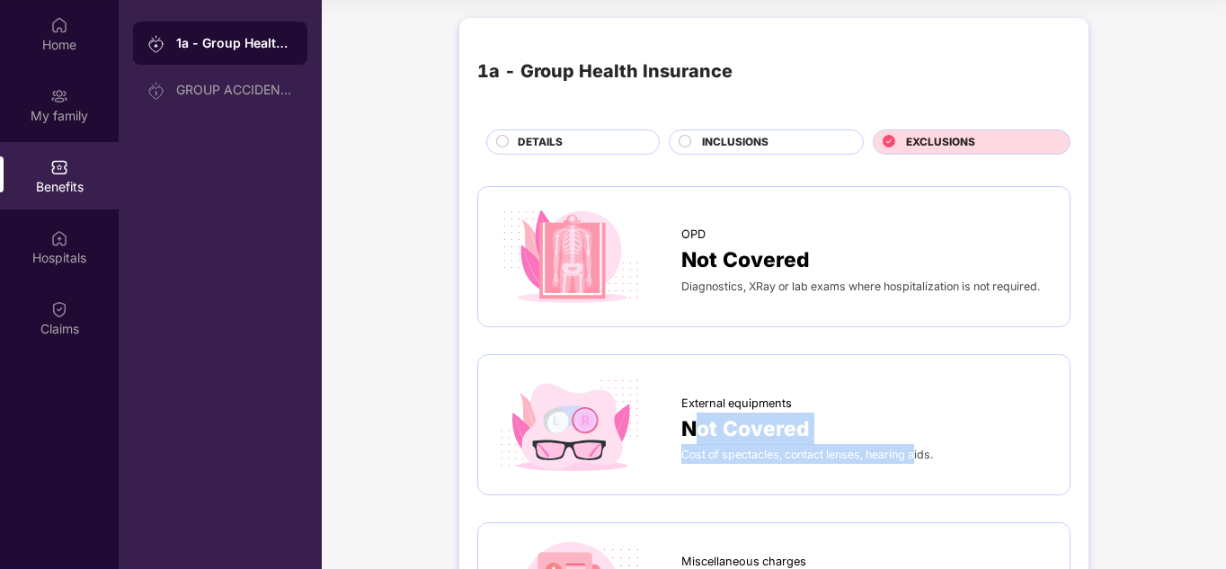
drag, startPoint x: 693, startPoint y: 421, endPoint x: 916, endPoint y: 469, distance: 228.2
click at [916, 469] on div "External equipments Not Covered Cost of spectacles, contact lenses, hearing aid…" at bounding box center [774, 424] width 556 height 103
click at [735, 418] on span "Not Covered" at bounding box center [746, 429] width 129 height 32
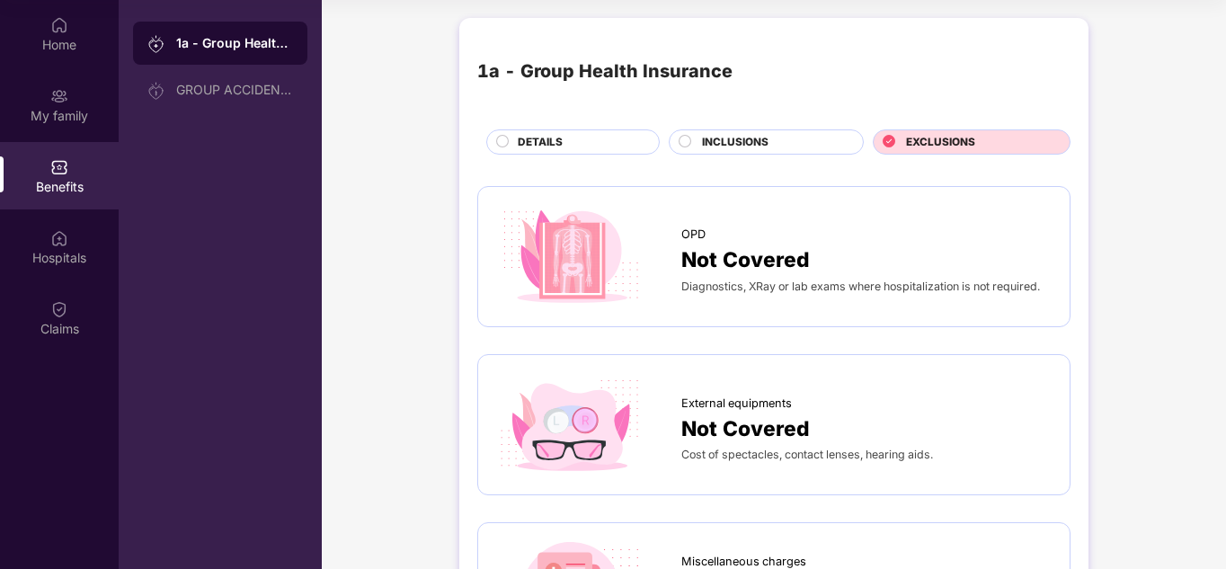
click at [720, 288] on span "Diagnostics, XRay or lab exams where hospitalization is not required." at bounding box center [861, 286] width 359 height 13
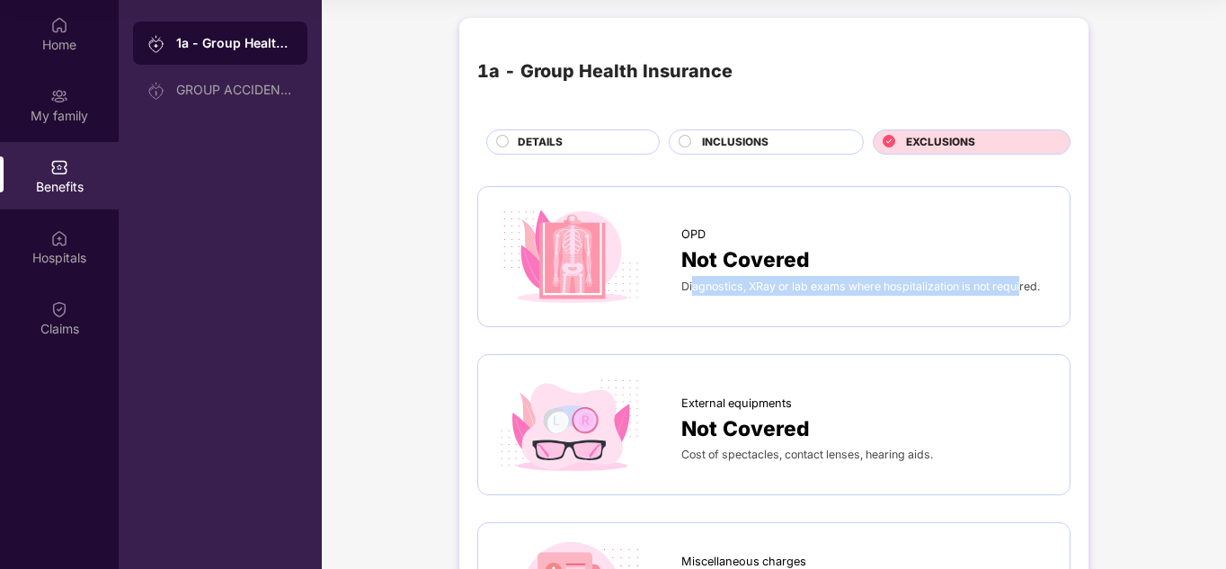
drag, startPoint x: 694, startPoint y: 282, endPoint x: 1022, endPoint y: 324, distance: 330.8
click at [1022, 324] on div "OPD Not Covered Diagnostics, XRay or lab exams where hospitalization is not req…" at bounding box center [773, 256] width 593 height 141
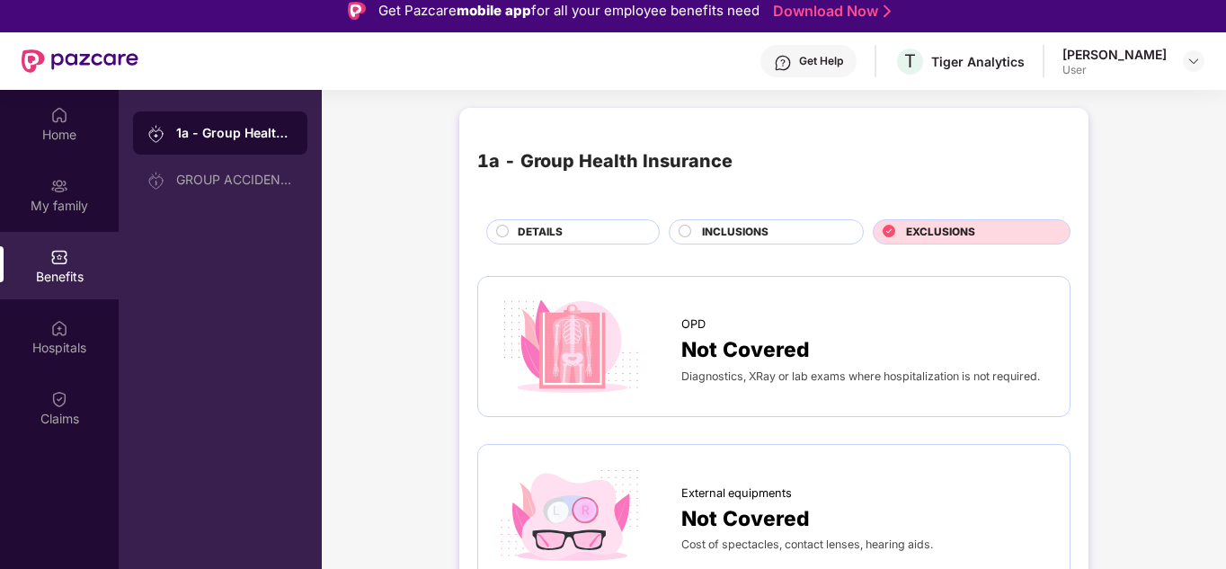
click at [729, 232] on span "INCLUSIONS" at bounding box center [735, 232] width 67 height 17
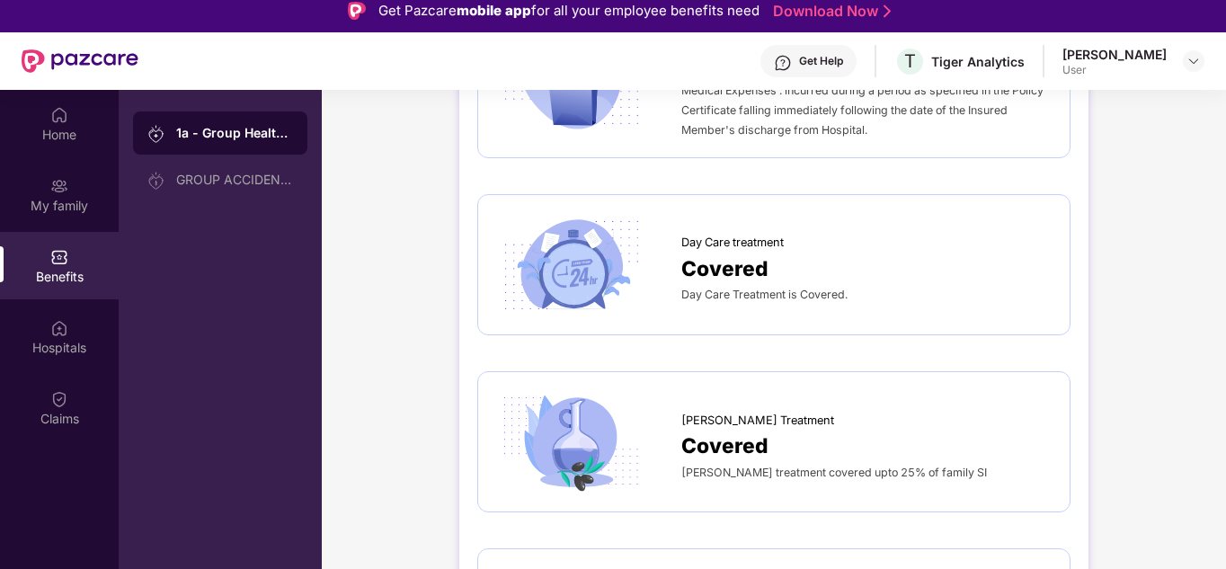
scroll to position [1259, 0]
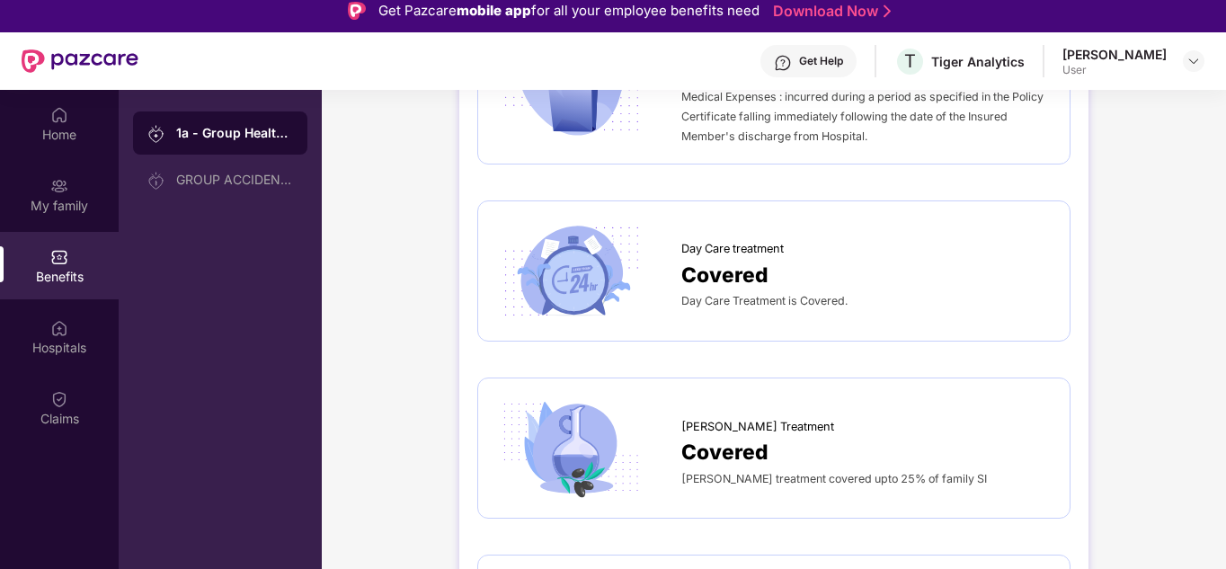
click at [707, 259] on span "Covered" at bounding box center [725, 275] width 87 height 32
click at [560, 254] on img at bounding box center [570, 270] width 149 height 103
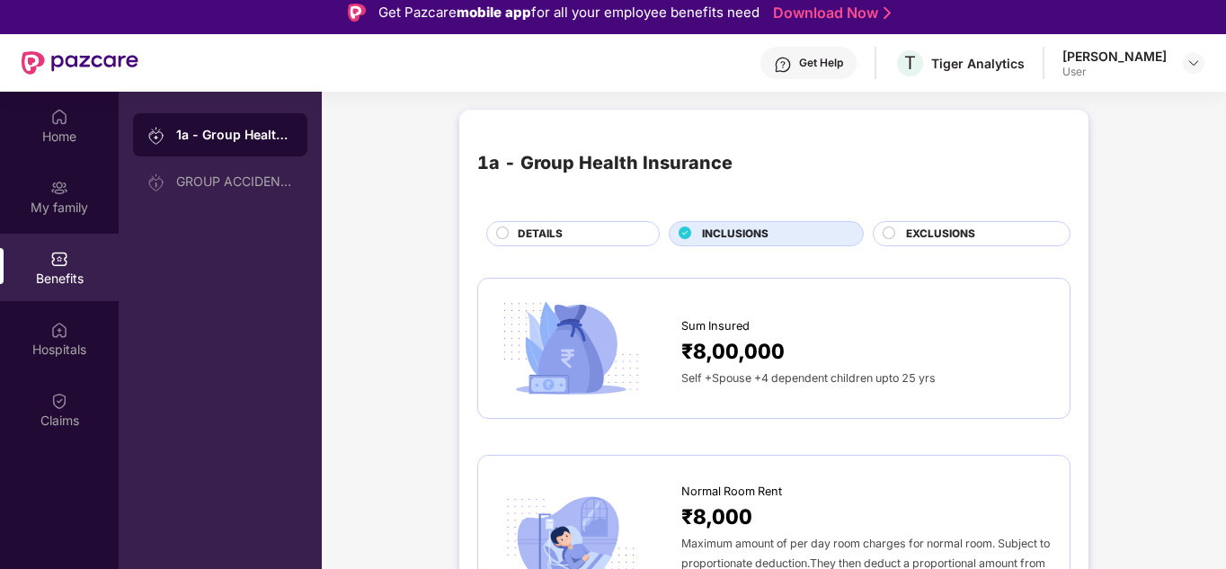
scroll to position [0, 0]
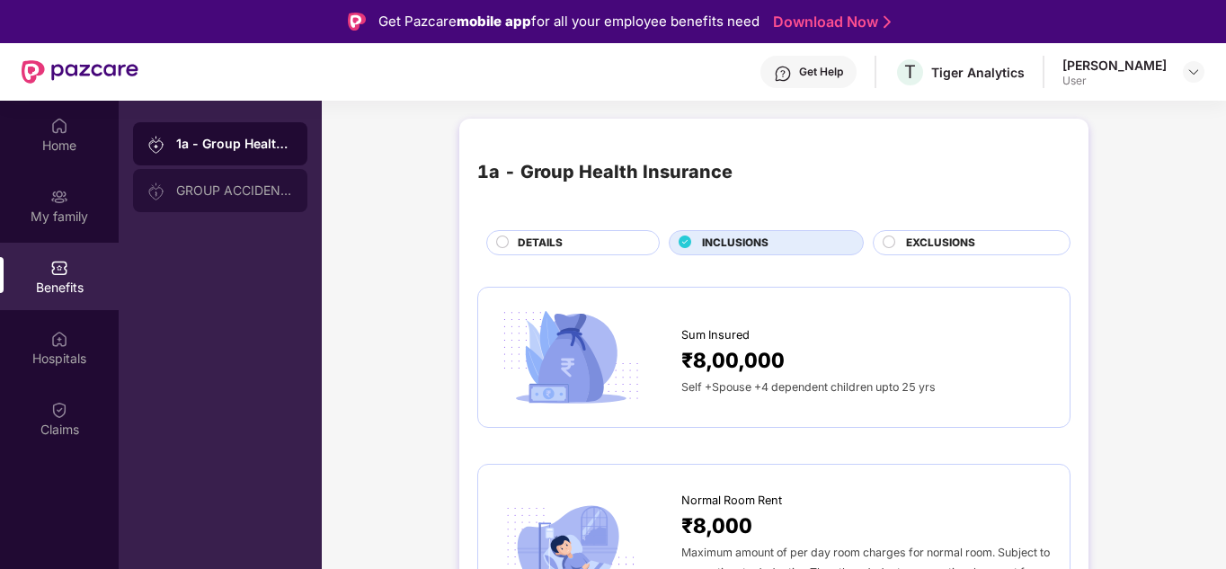
click at [267, 194] on div "GROUP ACCIDENTAL INSURANCE" at bounding box center [234, 190] width 117 height 14
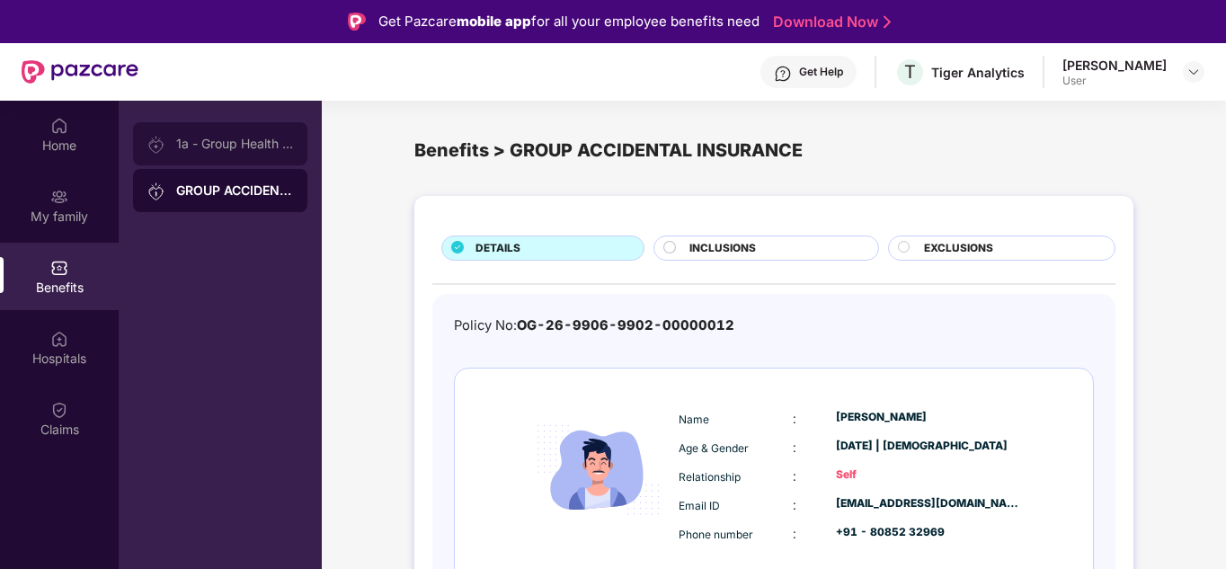
click at [242, 143] on div "1a - Group Health Insurance" at bounding box center [234, 144] width 117 height 14
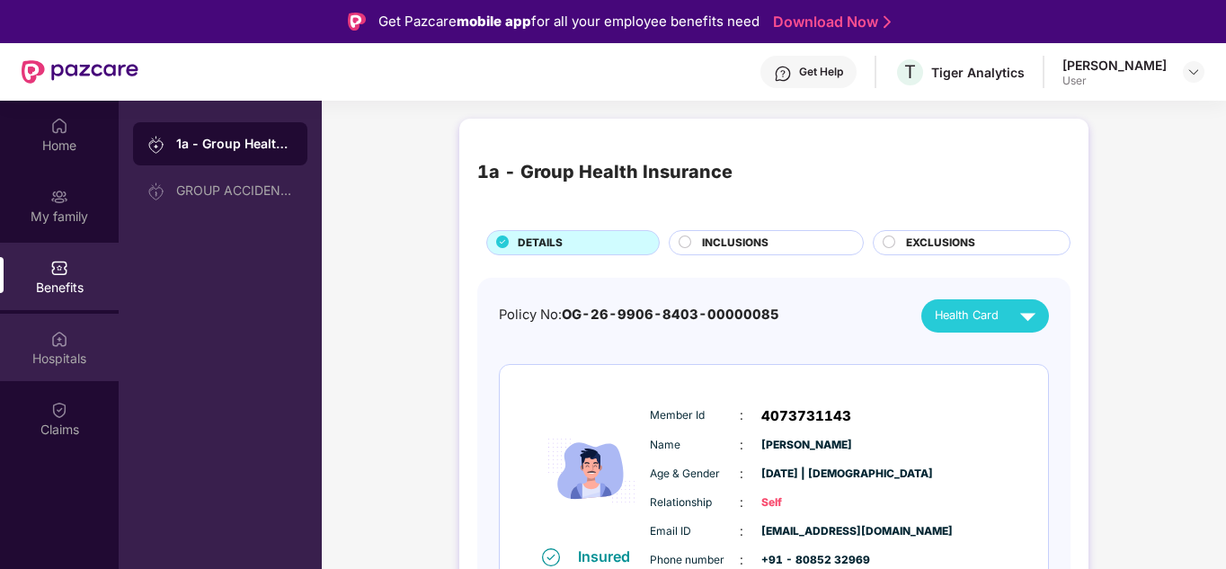
click at [37, 356] on div "Hospitals" at bounding box center [59, 359] width 119 height 18
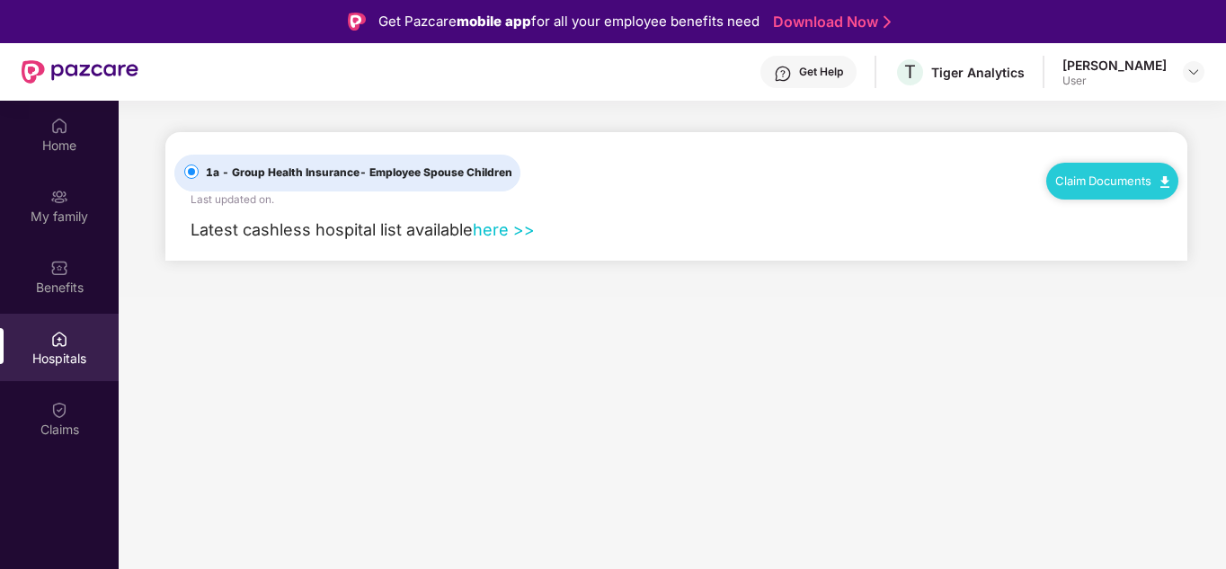
click at [495, 229] on link "here >>" at bounding box center [504, 229] width 62 height 20
click at [1138, 186] on link "Claim Documents" at bounding box center [1113, 181] width 114 height 14
click at [649, 363] on main "1a - Group Health Insurance - Employee Spouse Children Last updated on . Claim …" at bounding box center [673, 385] width 1108 height 569
